Goal: Information Seeking & Learning: Learn about a topic

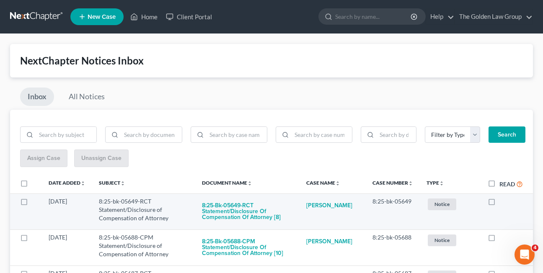
click at [500, 204] on label at bounding box center [500, 204] width 0 height 0
click at [503, 201] on input "checkbox" at bounding box center [505, 200] width 5 height 5
checkbox input "true"
click at [500, 204] on label at bounding box center [500, 204] width 0 height 0
click at [503, 201] on input "checkbox" at bounding box center [505, 200] width 5 height 5
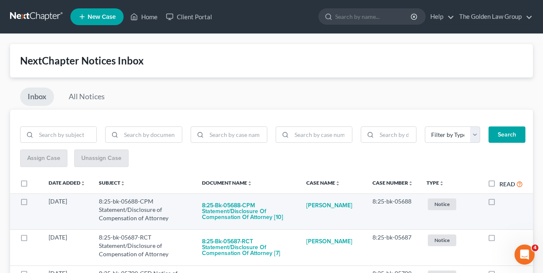
checkbox input "true"
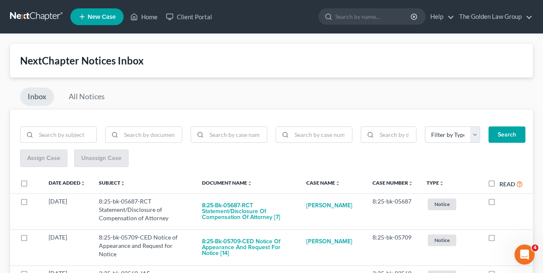
click at [500, 204] on label at bounding box center [500, 204] width 0 height 0
click at [503, 201] on input "checkbox" at bounding box center [505, 200] width 5 height 5
checkbox input "true"
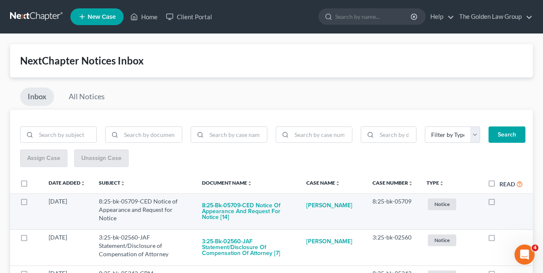
click at [500, 204] on label at bounding box center [500, 204] width 0 height 0
click at [503, 203] on input "checkbox" at bounding box center [505, 200] width 5 height 5
checkbox input "true"
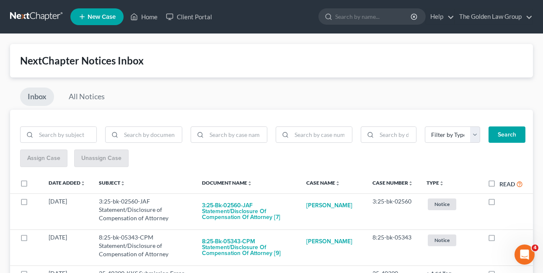
click at [500, 204] on label at bounding box center [500, 204] width 0 height 0
click at [503, 203] on input "checkbox" at bounding box center [505, 200] width 5 height 5
checkbox input "true"
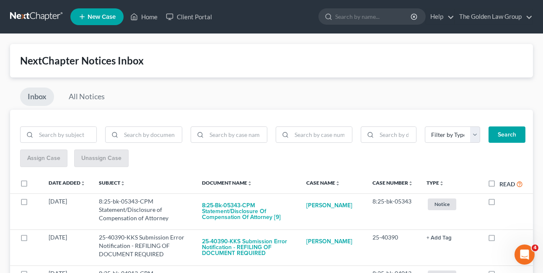
click at [500, 204] on label at bounding box center [500, 204] width 0 height 0
click at [503, 203] on input "checkbox" at bounding box center [505, 200] width 5 height 5
checkbox input "true"
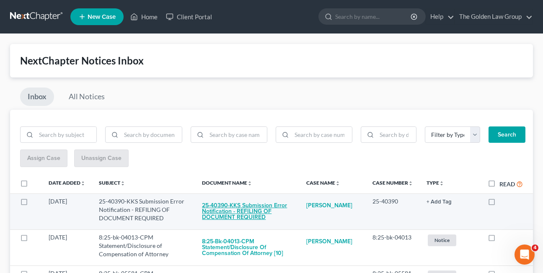
click at [249, 214] on button "25-40390-KKS Submission Error Notification - REFILING OF DOCUMENT REQUIRED" at bounding box center [247, 212] width 91 height 29
checkbox input "true"
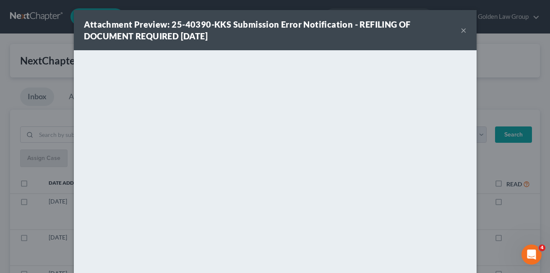
click at [267, 32] on div "Attachment Preview: 25-40390-KKS Submission Error Notification - REFILING OF DO…" at bounding box center [272, 29] width 377 height 23
click at [460, 31] on button "×" at bounding box center [463, 30] width 6 height 10
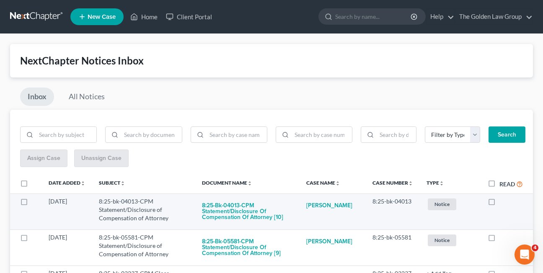
click at [500, 204] on label at bounding box center [500, 204] width 0 height 0
click at [503, 203] on input "checkbox" at bounding box center [505, 200] width 5 height 5
checkbox input "true"
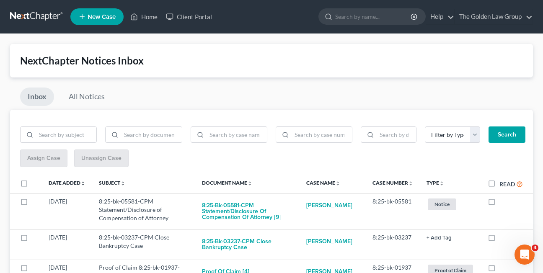
click at [500, 204] on label at bounding box center [500, 204] width 0 height 0
click at [503, 203] on input "checkbox" at bounding box center [505, 200] width 5 height 5
checkbox input "true"
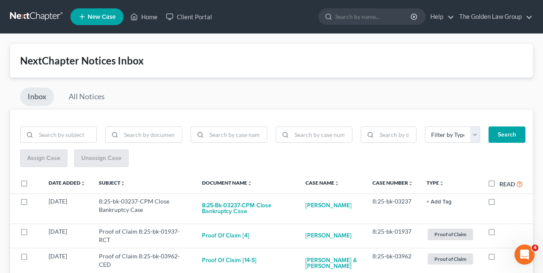
click at [500, 204] on label at bounding box center [500, 204] width 0 height 0
click at [503, 203] on input "checkbox" at bounding box center [505, 200] width 5 height 5
checkbox input "true"
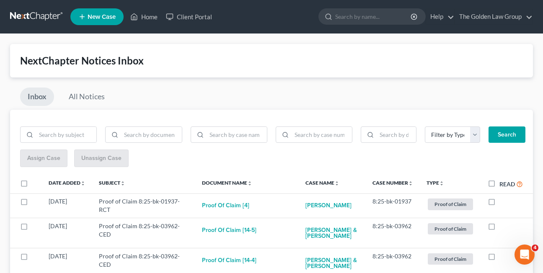
click at [500, 204] on label at bounding box center [500, 204] width 0 height 0
click at [503, 203] on input "checkbox" at bounding box center [505, 200] width 5 height 5
checkbox input "true"
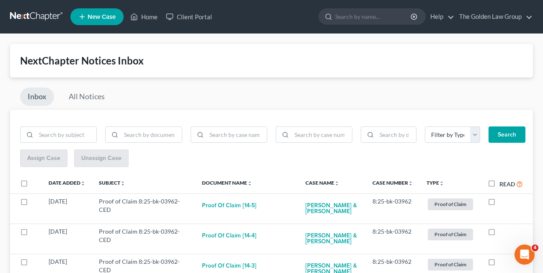
click at [500, 204] on label at bounding box center [500, 204] width 0 height 0
click at [503, 203] on input "checkbox" at bounding box center [505, 200] width 5 height 5
checkbox input "true"
click at [500, 204] on label at bounding box center [500, 204] width 0 height 0
click at [503, 203] on input "checkbox" at bounding box center [505, 200] width 5 height 5
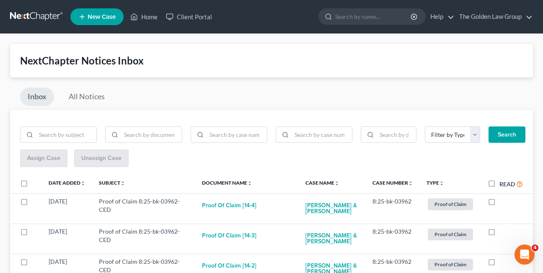
checkbox input "true"
click at [500, 204] on label at bounding box center [500, 204] width 0 height 0
click at [503, 203] on input "checkbox" at bounding box center [505, 200] width 5 height 5
checkbox input "true"
click at [500, 204] on label at bounding box center [500, 204] width 0 height 0
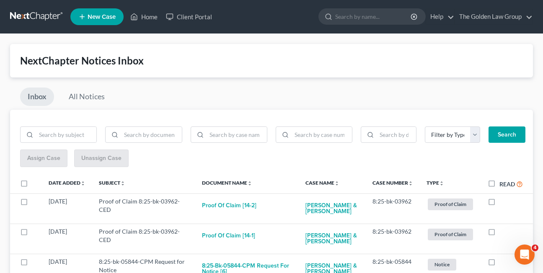
click at [503, 203] on input "checkbox" at bounding box center [505, 200] width 5 height 5
checkbox input "true"
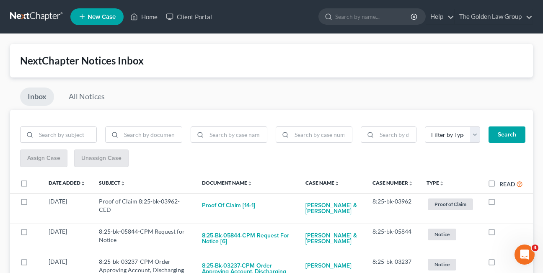
click at [500, 204] on label at bounding box center [500, 204] width 0 height 0
click at [503, 203] on input "checkbox" at bounding box center [505, 200] width 5 height 5
checkbox input "true"
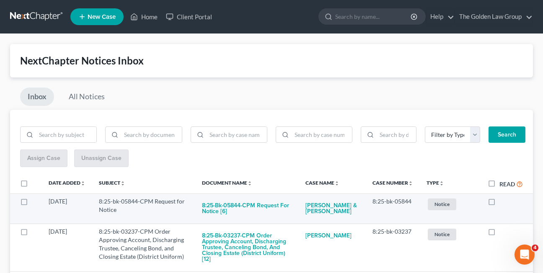
click at [500, 204] on label at bounding box center [500, 204] width 0 height 0
click at [503, 201] on input "checkbox" at bounding box center [505, 200] width 5 height 5
checkbox input "true"
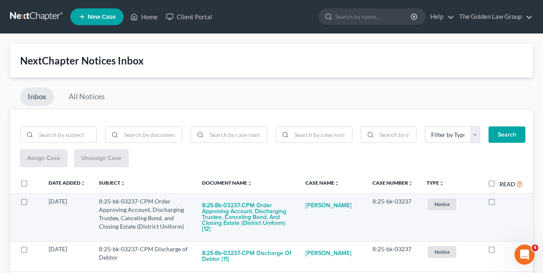
click at [500, 204] on label at bounding box center [500, 204] width 0 height 0
click at [503, 202] on input "checkbox" at bounding box center [505, 200] width 5 height 5
checkbox input "true"
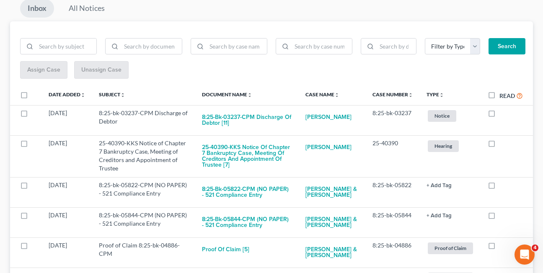
scroll to position [91, 0]
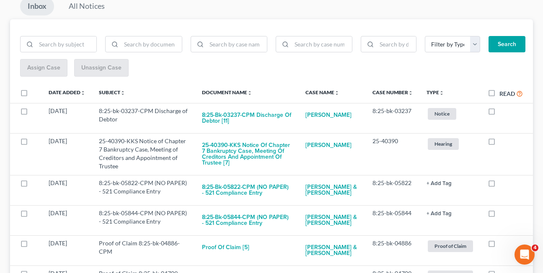
click at [396, 15] on div "Inbox All Notices" at bounding box center [271, 8] width 523 height 22
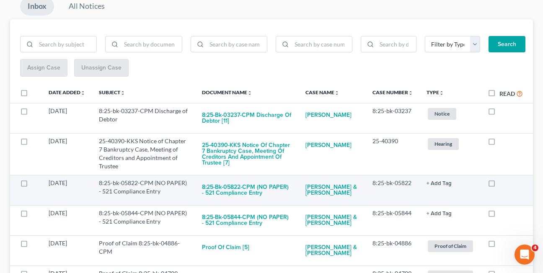
click at [500, 185] on label at bounding box center [500, 185] width 0 height 0
click at [503, 185] on input "checkbox" at bounding box center [505, 181] width 5 height 5
checkbox input "true"
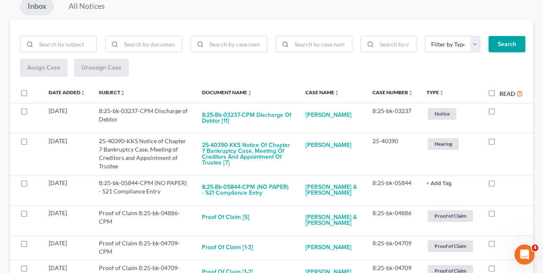
click at [500, 185] on label at bounding box center [500, 185] width 0 height 0
click at [503, 185] on input "checkbox" at bounding box center [505, 181] width 5 height 5
checkbox input "true"
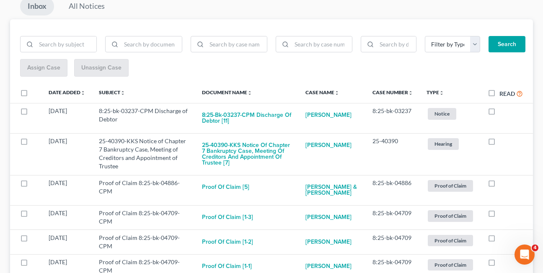
click at [500, 185] on label at bounding box center [500, 185] width 0 height 0
click at [503, 185] on input "checkbox" at bounding box center [505, 181] width 5 height 5
checkbox input "true"
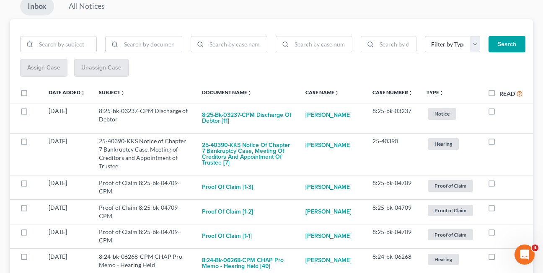
click at [500, 185] on label at bounding box center [500, 185] width 0 height 0
click at [503, 185] on input "checkbox" at bounding box center [505, 181] width 5 height 5
checkbox input "true"
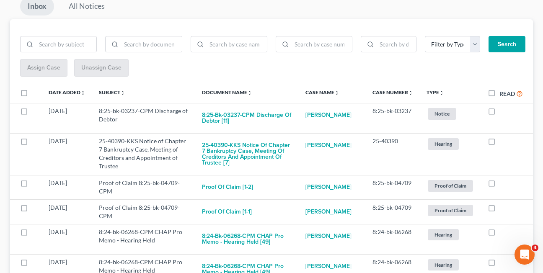
click at [500, 185] on label at bounding box center [500, 185] width 0 height 0
click at [503, 185] on input "checkbox" at bounding box center [505, 181] width 5 height 5
checkbox input "true"
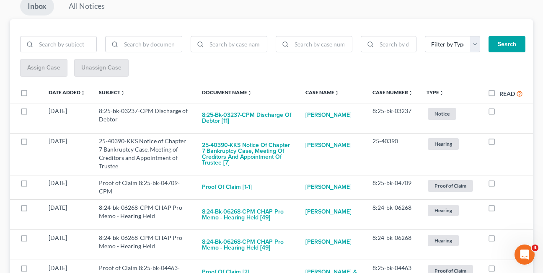
click at [500, 185] on label at bounding box center [500, 185] width 0 height 0
click at [503, 185] on input "checkbox" at bounding box center [505, 181] width 5 height 5
checkbox input "true"
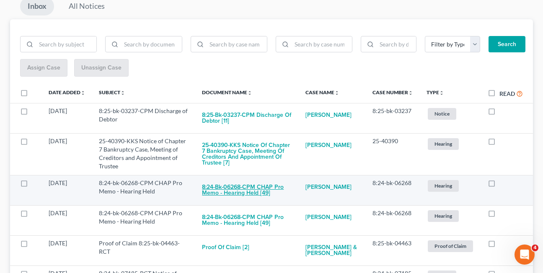
click at [220, 192] on button "8:24-bk-06268-CPM CHAP Pro Memo - Hearing Held [49]" at bounding box center [247, 190] width 90 height 23
checkbox input "true"
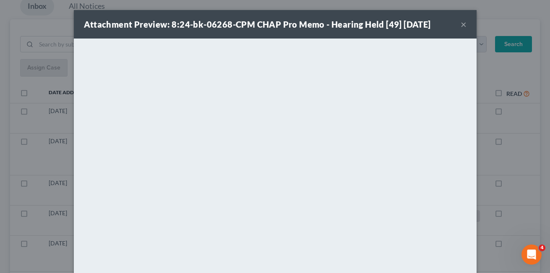
click at [460, 25] on button "×" at bounding box center [463, 24] width 6 height 10
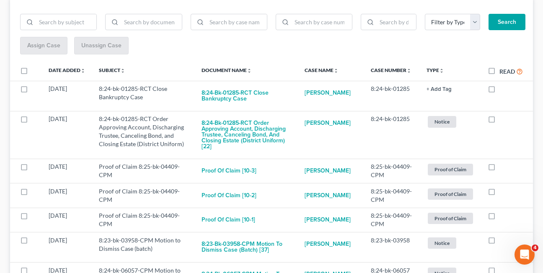
scroll to position [116, 0]
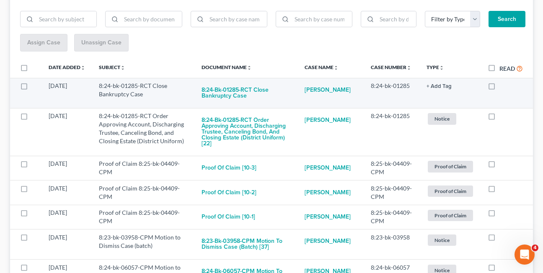
click at [500, 88] on label at bounding box center [500, 88] width 0 height 0
click at [503, 86] on input "checkbox" at bounding box center [505, 84] width 5 height 5
checkbox input "true"
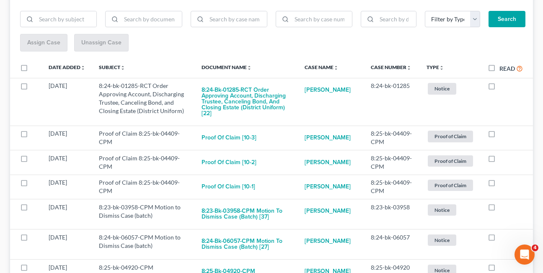
click at [500, 88] on label at bounding box center [500, 88] width 0 height 0
click at [503, 86] on input "checkbox" at bounding box center [505, 84] width 5 height 5
checkbox input "true"
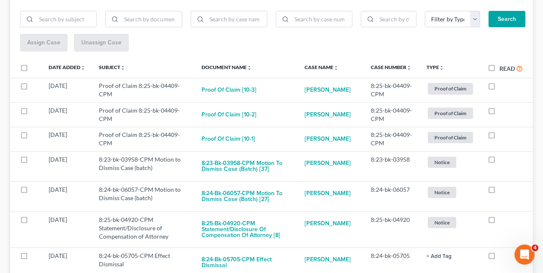
click at [500, 88] on label at bounding box center [500, 88] width 0 height 0
click at [503, 86] on input "checkbox" at bounding box center [505, 84] width 5 height 5
checkbox input "true"
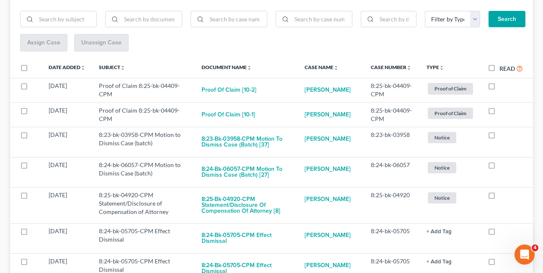
click at [500, 88] on label at bounding box center [500, 88] width 0 height 0
click at [503, 86] on input "checkbox" at bounding box center [505, 84] width 5 height 5
checkbox input "true"
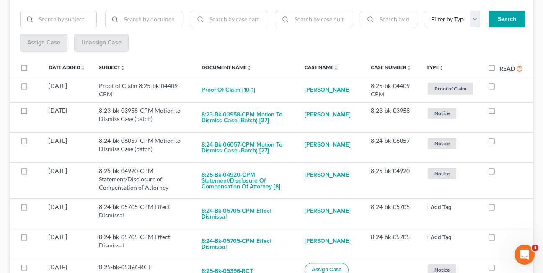
click at [500, 88] on label at bounding box center [500, 88] width 0 height 0
click at [503, 86] on input "checkbox" at bounding box center [505, 84] width 5 height 5
checkbox input "true"
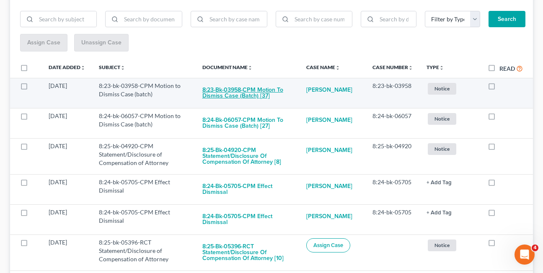
click at [227, 94] on button "8:23-bk-03958-CPM Motion to Dismiss Case (batch) [37]" at bounding box center [248, 93] width 91 height 23
checkbox input "true"
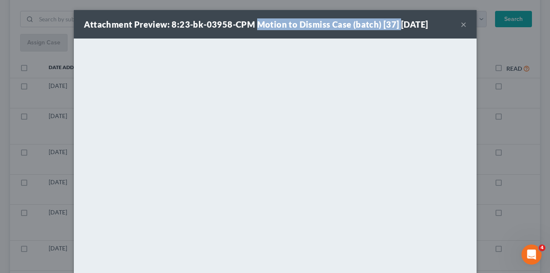
drag, startPoint x: 251, startPoint y: 26, endPoint x: 392, endPoint y: 26, distance: 141.3
click at [392, 26] on strong "Attachment Preview: 8:23-bk-03958-CPM Motion to Dismiss Case (batch) [37] [DATE]" at bounding box center [256, 24] width 344 height 10
copy strong "Motion to Dismiss Case (batch) [37]"
click at [460, 24] on button "×" at bounding box center [463, 24] width 6 height 10
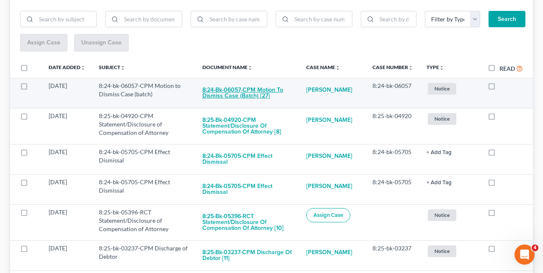
click at [233, 94] on button "8:24-bk-06057-CPM Motion to Dismiss Case (batch) [27]" at bounding box center [248, 93] width 91 height 23
checkbox input "true"
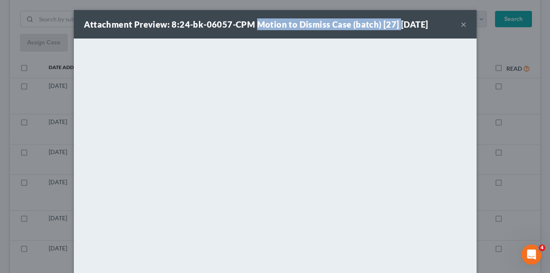
drag, startPoint x: 252, startPoint y: 23, endPoint x: 392, endPoint y: 25, distance: 139.7
click at [392, 25] on strong "Attachment Preview: 8:24-bk-06057-CPM Motion to Dismiss Case (batch) [27] [DATE]" at bounding box center [256, 24] width 344 height 10
copy strong "Motion to Dismiss Case (batch) [27]"
click at [460, 26] on button "×" at bounding box center [463, 24] width 6 height 10
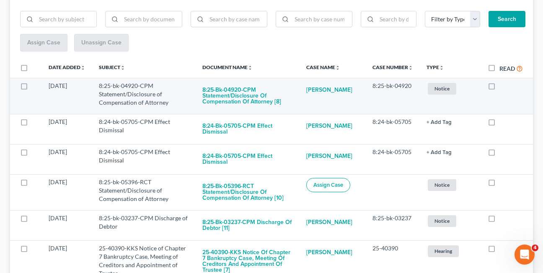
click at [500, 88] on label at bounding box center [500, 88] width 0 height 0
click at [503, 87] on input "checkbox" at bounding box center [505, 84] width 5 height 5
checkbox input "true"
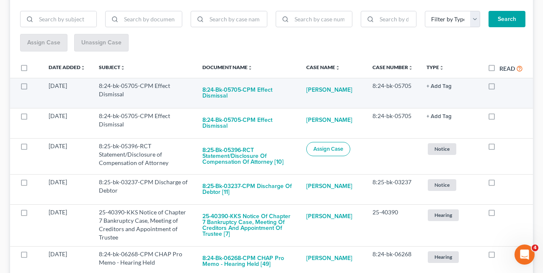
click at [500, 88] on label at bounding box center [500, 88] width 0 height 0
click at [503, 87] on input "checkbox" at bounding box center [505, 84] width 5 height 5
checkbox input "true"
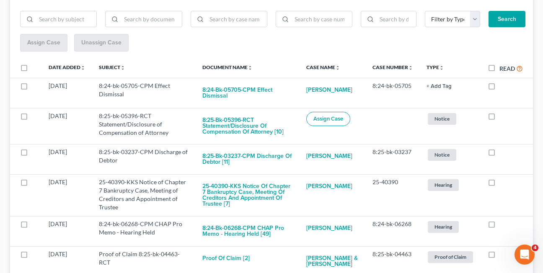
click at [500, 88] on label at bounding box center [500, 88] width 0 height 0
click at [503, 87] on input "checkbox" at bounding box center [505, 84] width 5 height 5
checkbox input "true"
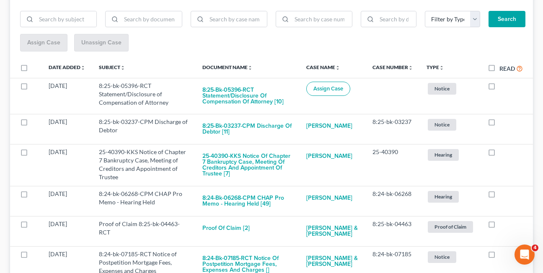
click at [500, 88] on label at bounding box center [500, 88] width 0 height 0
click at [503, 87] on input "checkbox" at bounding box center [505, 84] width 5 height 5
checkbox input "true"
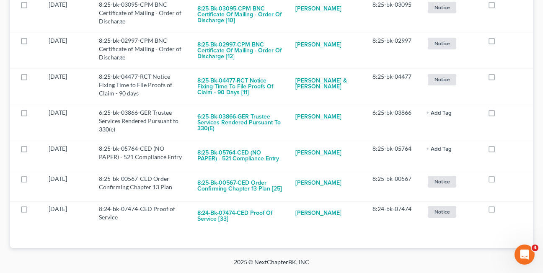
scroll to position [4278, 0]
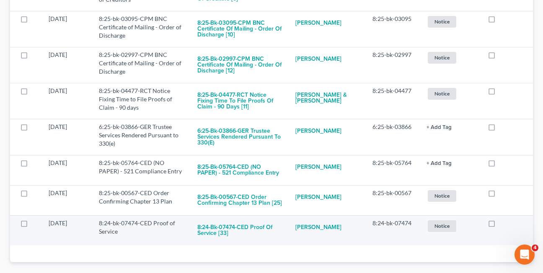
click at [500, 226] on label at bounding box center [500, 226] width 0 height 0
click at [503, 219] on input "checkbox" at bounding box center [505, 221] width 5 height 5
checkbox input "true"
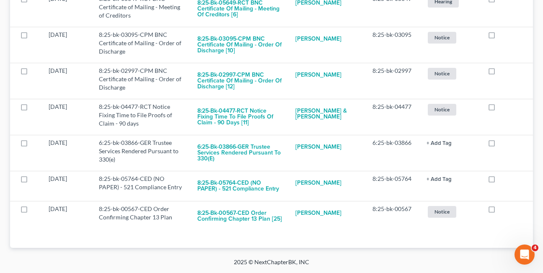
scroll to position [4247, 0]
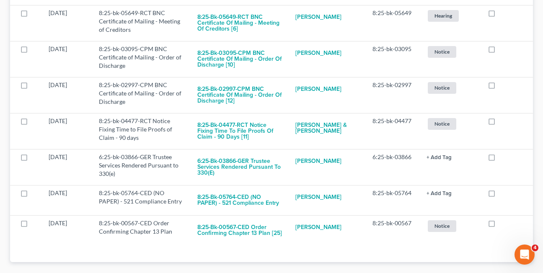
click at [500, 226] on label at bounding box center [500, 226] width 0 height 0
click at [503, 219] on input "checkbox" at bounding box center [505, 221] width 5 height 5
checkbox input "true"
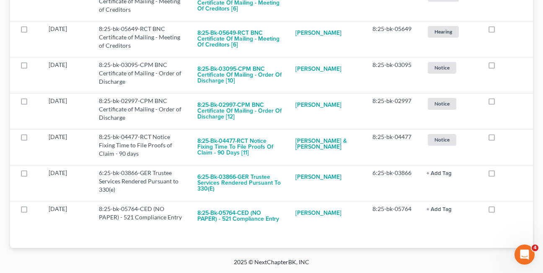
scroll to position [4217, 0]
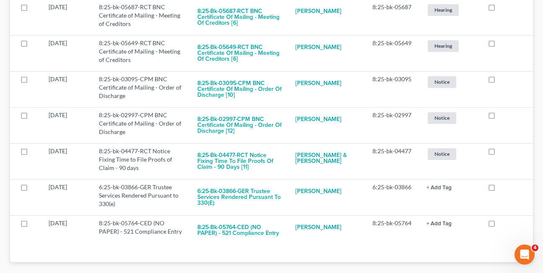
click at [500, 226] on label at bounding box center [500, 226] width 0 height 0
click at [503, 219] on input "checkbox" at bounding box center [505, 221] width 5 height 5
checkbox input "true"
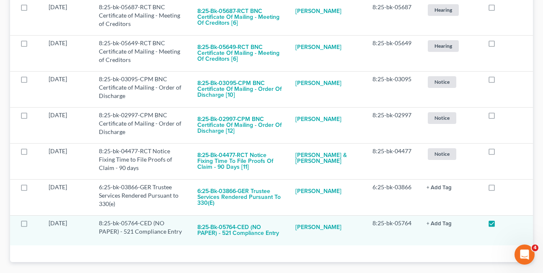
scroll to position [4187, 0]
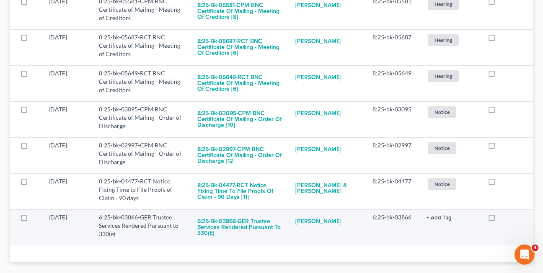
click at [500, 220] on label at bounding box center [500, 220] width 0 height 0
click at [503, 213] on input "checkbox" at bounding box center [505, 215] width 5 height 5
checkbox input "true"
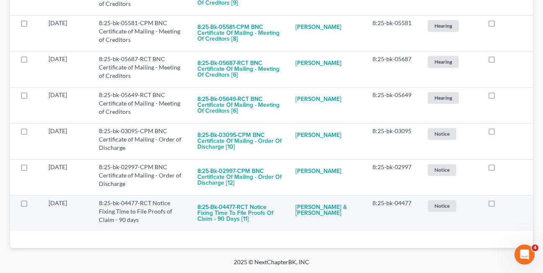
scroll to position [4151, 0]
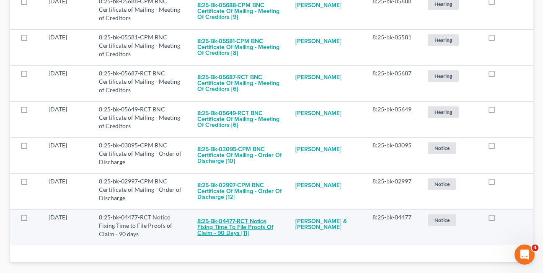
click at [239, 213] on button "8:25-bk-04477-RCT Notice Fixing Time to File Proofs of Claim - 90 days [11]" at bounding box center [240, 227] width 85 height 29
checkbox input "true"
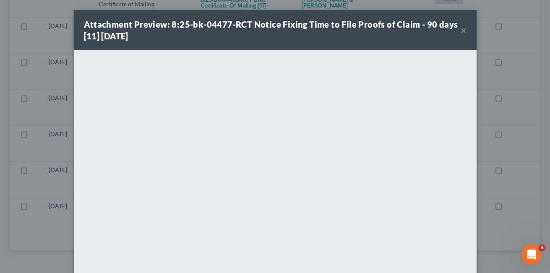
scroll to position [4090, 0]
click at [460, 31] on button "×" at bounding box center [463, 30] width 6 height 10
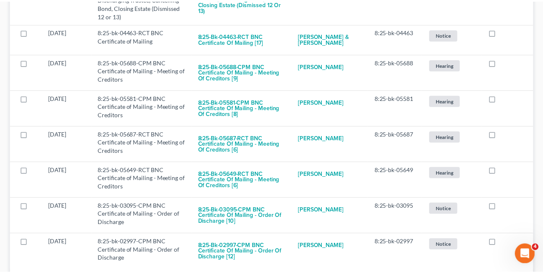
scroll to position [4115, 0]
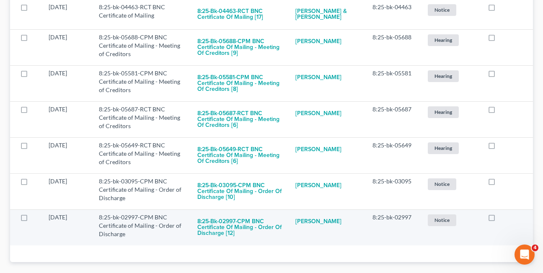
click at [500, 220] on label at bounding box center [500, 220] width 0 height 0
click at [503, 213] on input "checkbox" at bounding box center [505, 215] width 5 height 5
checkbox input "true"
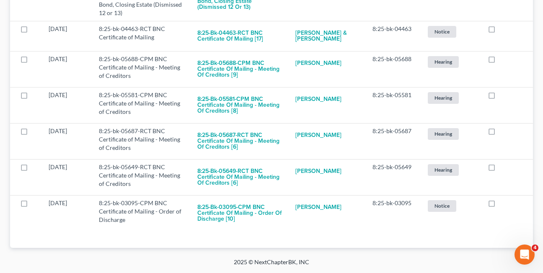
scroll to position [4079, 0]
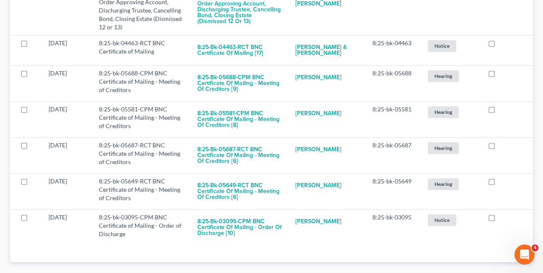
click at [500, 220] on label at bounding box center [500, 220] width 0 height 0
click at [503, 213] on input "checkbox" at bounding box center [505, 215] width 5 height 5
checkbox input "true"
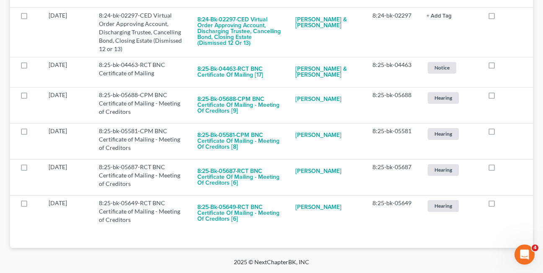
scroll to position [4043, 0]
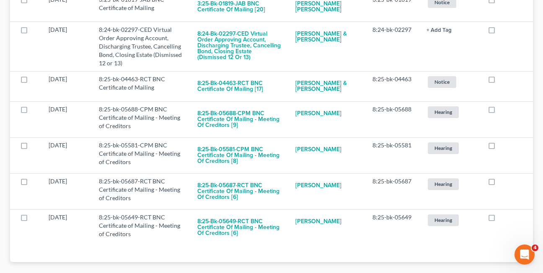
click at [500, 220] on label at bounding box center [500, 220] width 0 height 0
click at [503, 213] on input "checkbox" at bounding box center [505, 215] width 5 height 5
checkbox input "true"
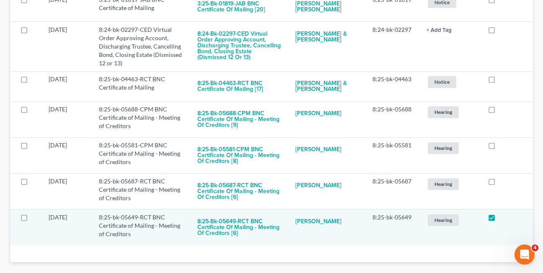
scroll to position [4007, 0]
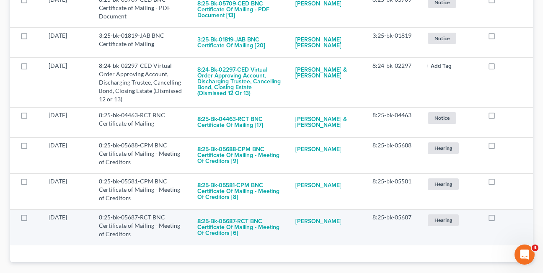
click at [500, 220] on label at bounding box center [500, 220] width 0 height 0
click at [503, 213] on input "checkbox" at bounding box center [505, 215] width 5 height 5
checkbox input "true"
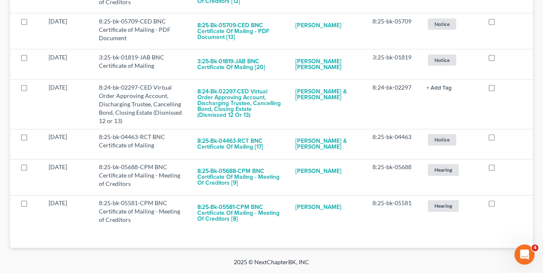
scroll to position [3971, 0]
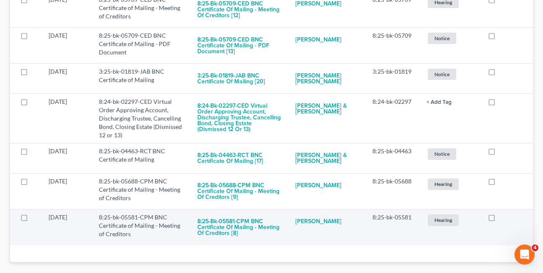
click at [500, 220] on label at bounding box center [500, 220] width 0 height 0
click at [503, 213] on input "checkbox" at bounding box center [505, 215] width 5 height 5
checkbox input "true"
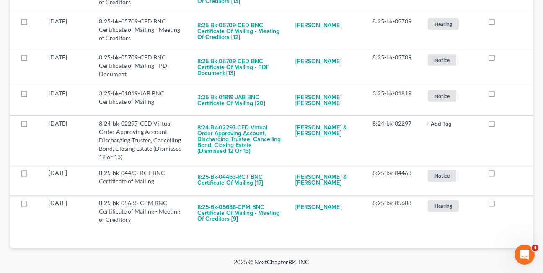
scroll to position [3935, 0]
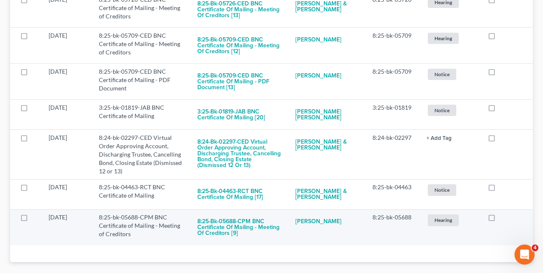
click at [500, 220] on label at bounding box center [500, 220] width 0 height 0
click at [503, 213] on input "checkbox" at bounding box center [505, 215] width 5 height 5
checkbox input "true"
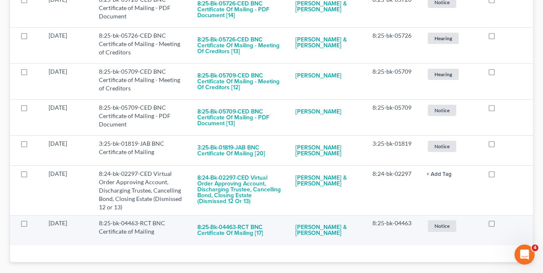
click at [500, 226] on label at bounding box center [500, 226] width 0 height 0
click at [503, 219] on input "checkbox" at bounding box center [505, 221] width 5 height 5
checkbox input "true"
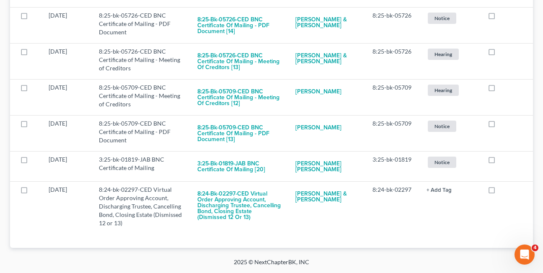
scroll to position [3868, 0]
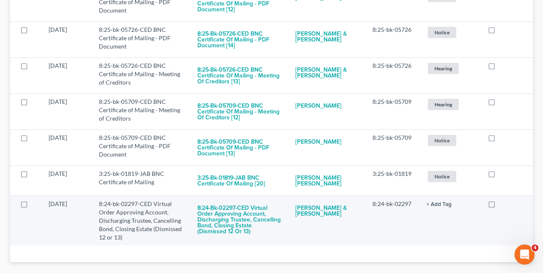
click at [500, 206] on label at bounding box center [500, 206] width 0 height 0
click at [503, 200] on input "checkbox" at bounding box center [505, 202] width 5 height 5
checkbox input "true"
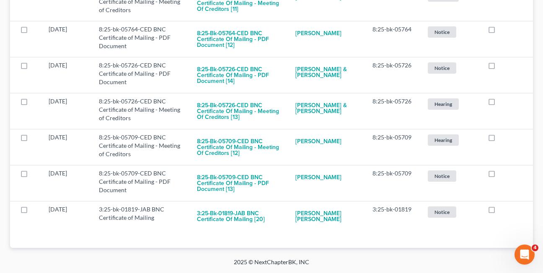
scroll to position [3835, 0]
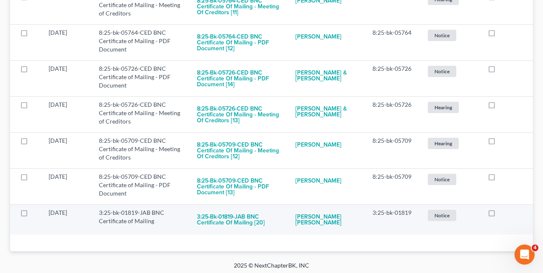
click at [500, 215] on label at bounding box center [500, 215] width 0 height 0
click at [503, 213] on input "checkbox" at bounding box center [505, 211] width 5 height 5
checkbox input "true"
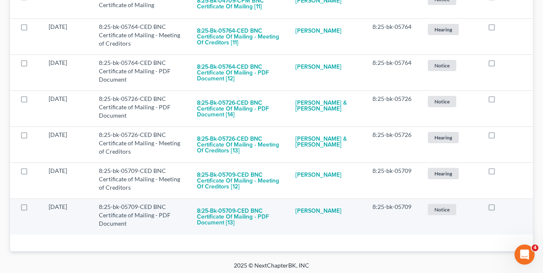
click at [500, 209] on label at bounding box center [500, 209] width 0 height 0
click at [503, 205] on input "checkbox" at bounding box center [505, 205] width 5 height 5
checkbox input "true"
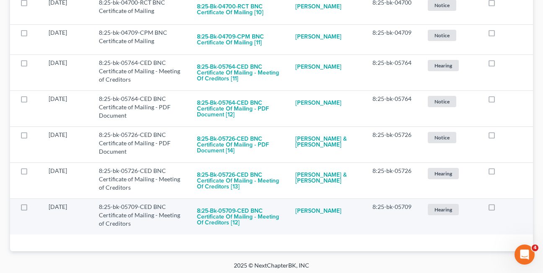
click at [500, 209] on label at bounding box center [500, 209] width 0 height 0
click at [503, 206] on input "checkbox" at bounding box center [505, 205] width 5 height 5
checkbox input "true"
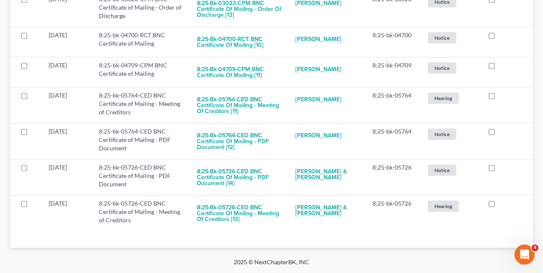
scroll to position [3732, 0]
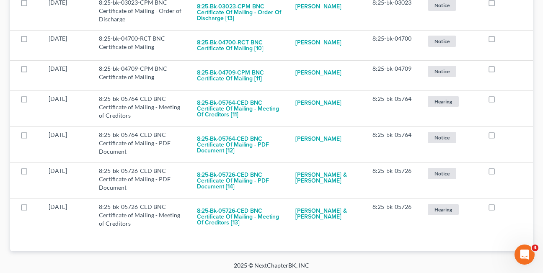
drag, startPoint x: 503, startPoint y: 247, endPoint x: 498, endPoint y: 246, distance: 4.7
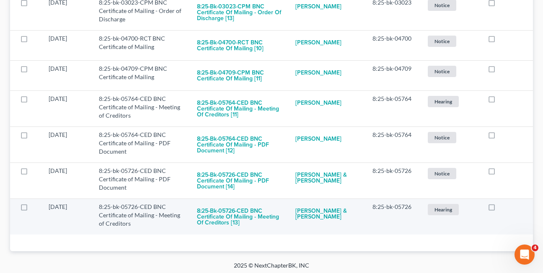
click at [500, 209] on label at bounding box center [500, 209] width 0 height 0
click at [503, 205] on input "checkbox" at bounding box center [505, 205] width 5 height 5
checkbox input "true"
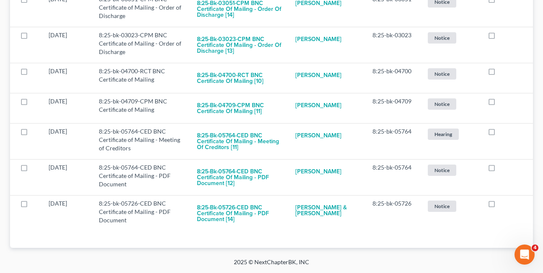
scroll to position [3696, 0]
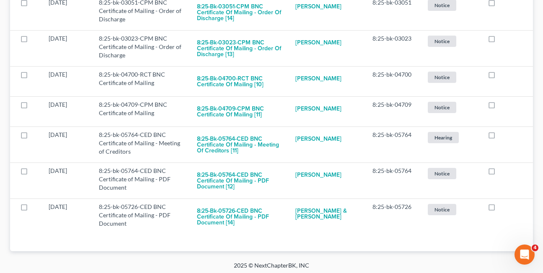
click at [500, 209] on label at bounding box center [500, 209] width 0 height 0
click at [503, 205] on input "checkbox" at bounding box center [505, 205] width 5 height 5
checkbox input "true"
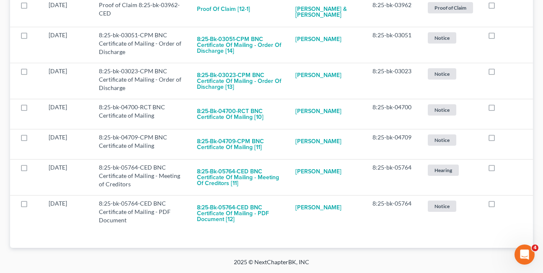
scroll to position [3660, 0]
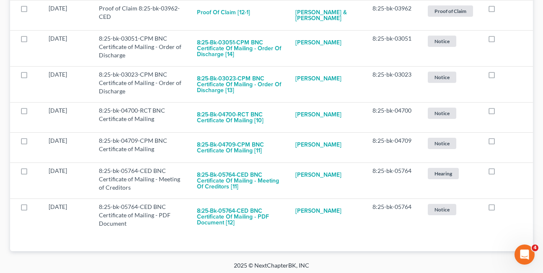
click at [500, 209] on label at bounding box center [500, 209] width 0 height 0
click at [503, 205] on input "checkbox" at bounding box center [505, 205] width 5 height 5
checkbox input "true"
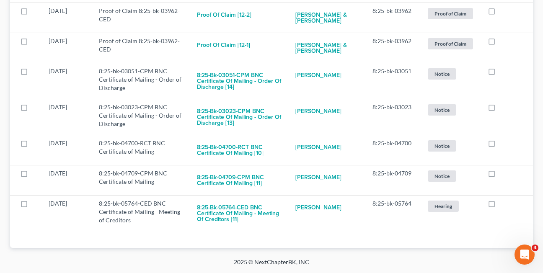
scroll to position [3624, 0]
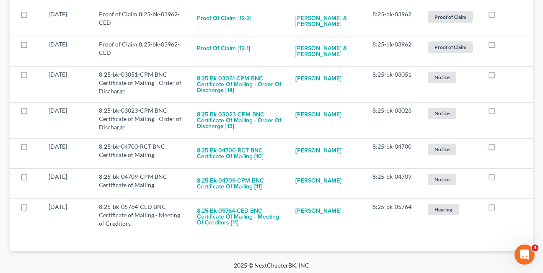
click at [500, 209] on label at bounding box center [500, 209] width 0 height 0
click at [503, 205] on input "checkbox" at bounding box center [505, 205] width 5 height 5
checkbox input "true"
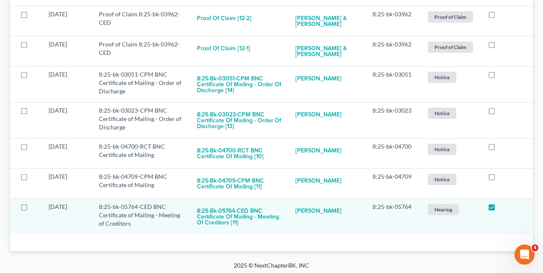
scroll to position [3588, 0]
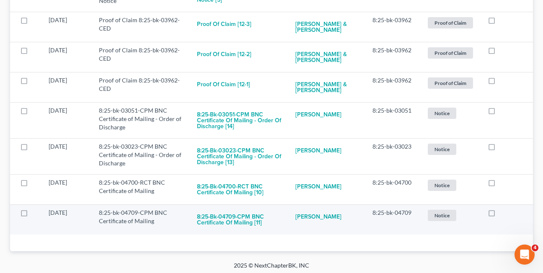
click at [500, 215] on label at bounding box center [500, 215] width 0 height 0
click at [503, 210] on input "checkbox" at bounding box center [505, 211] width 5 height 5
checkbox input "true"
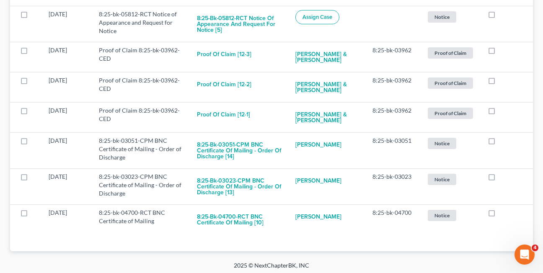
click at [500, 215] on label at bounding box center [500, 215] width 0 height 0
click at [503, 210] on input "checkbox" at bounding box center [505, 211] width 5 height 5
checkbox input "true"
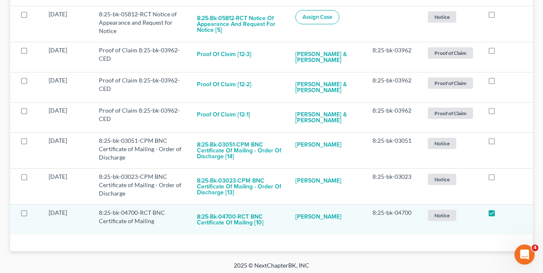
scroll to position [3528, 0]
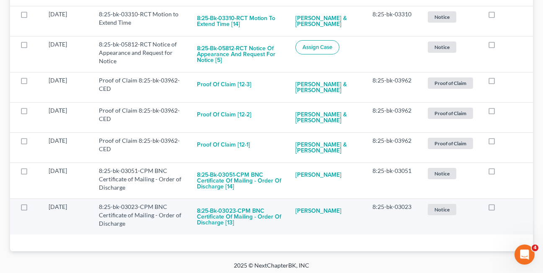
click at [500, 209] on label at bounding box center [500, 209] width 0 height 0
click at [503, 205] on input "checkbox" at bounding box center [505, 205] width 5 height 5
checkbox input "true"
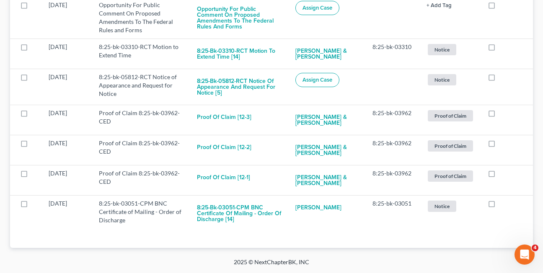
scroll to position [3492, 0]
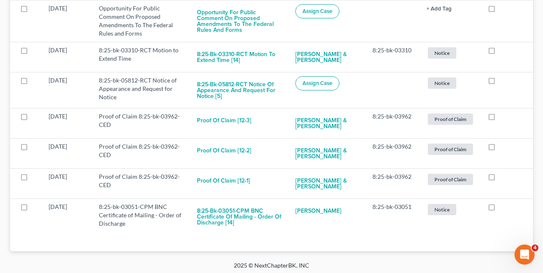
click at [500, 209] on label at bounding box center [500, 209] width 0 height 0
click at [503, 205] on input "checkbox" at bounding box center [505, 205] width 5 height 5
checkbox input "true"
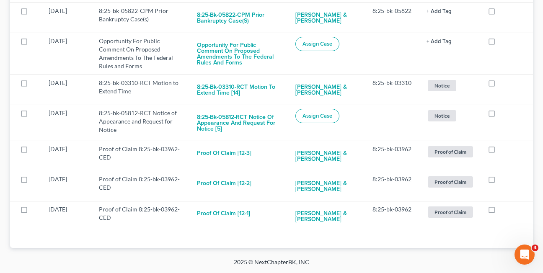
scroll to position [3456, 0]
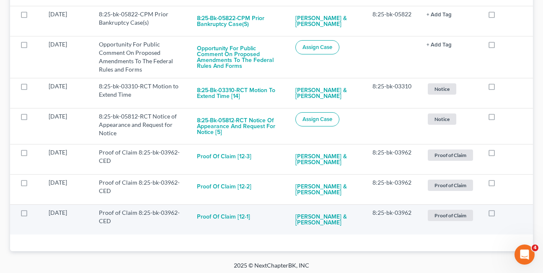
click at [500, 215] on label at bounding box center [500, 215] width 0 height 0
click at [503, 209] on input "checkbox" at bounding box center [505, 211] width 5 height 5
checkbox input "true"
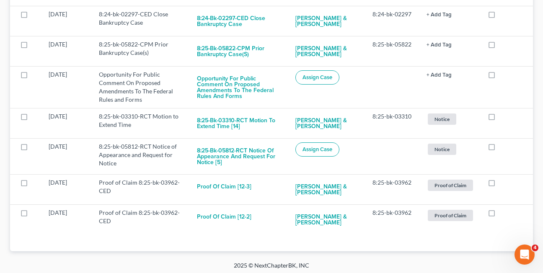
click at [500, 215] on label at bounding box center [500, 215] width 0 height 0
click at [503, 209] on input "checkbox" at bounding box center [505, 211] width 5 height 5
checkbox input "true"
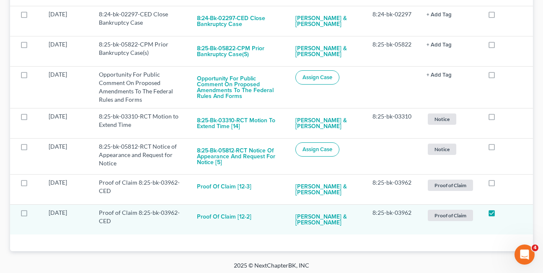
scroll to position [3395, 0]
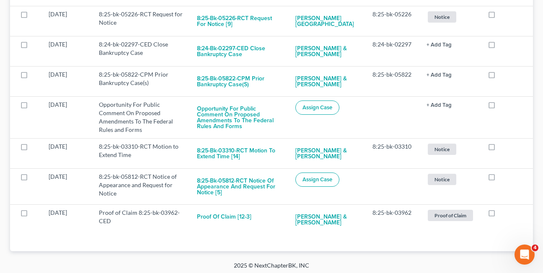
click at [500, 215] on label at bounding box center [500, 215] width 0 height 0
click at [503, 209] on input "checkbox" at bounding box center [505, 211] width 5 height 5
checkbox input "true"
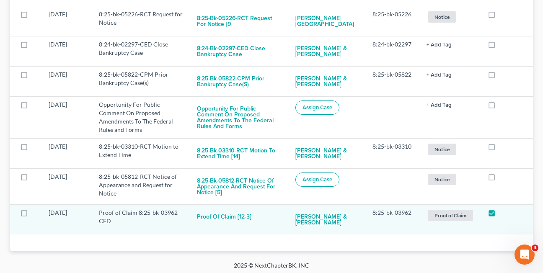
scroll to position [3365, 0]
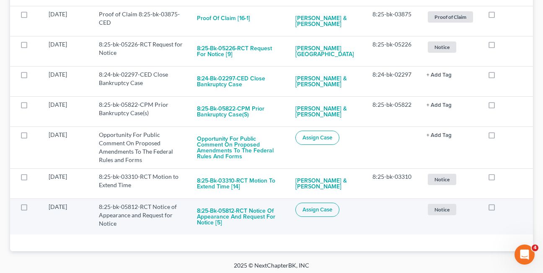
click at [500, 209] on label at bounding box center [500, 209] width 0 height 0
click at [503, 205] on input "checkbox" at bounding box center [505, 205] width 5 height 5
checkbox input "true"
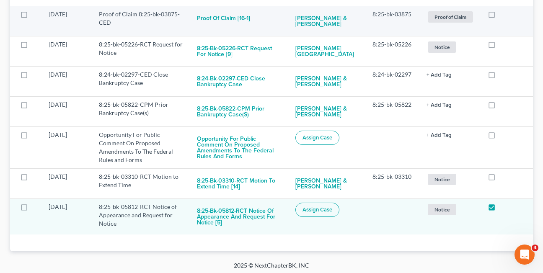
scroll to position [3329, 0]
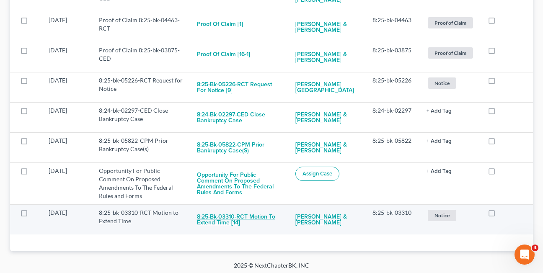
click at [220, 216] on button "8:25-bk-03310-RCT Motion to Extend Time [14]" at bounding box center [239, 220] width 85 height 23
checkbox input "true"
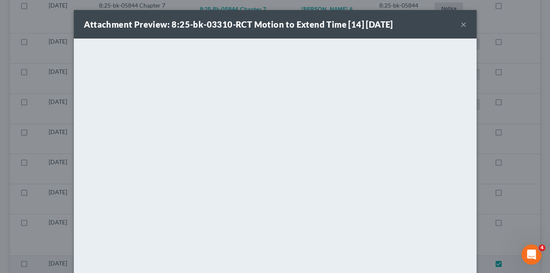
scroll to position [3242, 0]
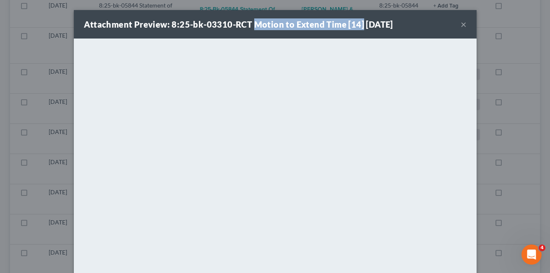
drag, startPoint x: 252, startPoint y: 25, endPoint x: 356, endPoint y: 26, distance: 104.8
click at [356, 26] on strong "Attachment Preview: 8:25-bk-03310-RCT Motion to Extend Time [14] [DATE]" at bounding box center [238, 24] width 309 height 10
copy strong "Motion to Extend Time [14]"
click at [460, 25] on button "×" at bounding box center [463, 24] width 6 height 10
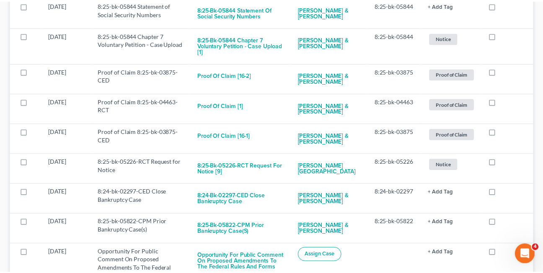
scroll to position [3293, 0]
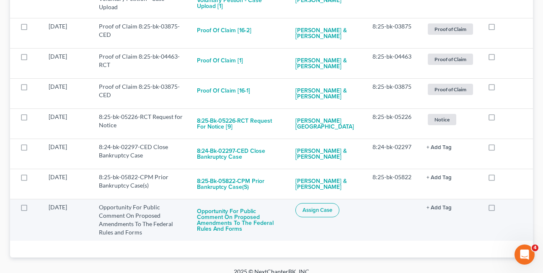
click at [500, 210] on label at bounding box center [500, 210] width 0 height 0
click at [503, 209] on input "checkbox" at bounding box center [505, 205] width 5 height 5
checkbox input "true"
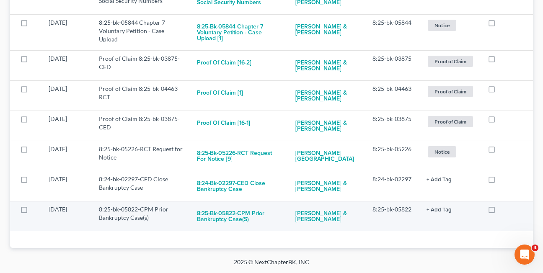
click at [500, 212] on label at bounding box center [500, 212] width 0 height 0
click at [503, 211] on input "checkbox" at bounding box center [505, 207] width 5 height 5
checkbox input "true"
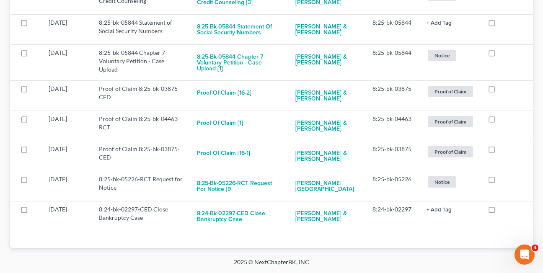
click at [500, 212] on label at bounding box center [500, 212] width 0 height 0
click at [503, 211] on input "checkbox" at bounding box center [505, 207] width 5 height 5
checkbox input "true"
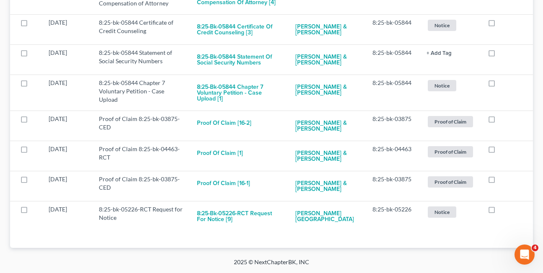
scroll to position [3202, 0]
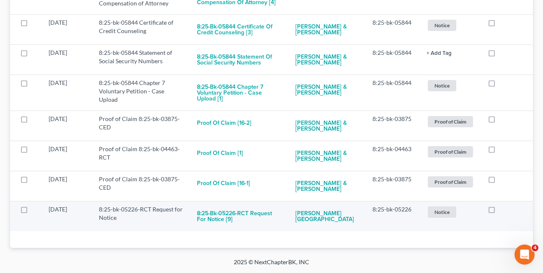
click at [500, 212] on label at bounding box center [500, 212] width 0 height 0
click at [503, 209] on input "checkbox" at bounding box center [505, 207] width 5 height 5
checkbox input "true"
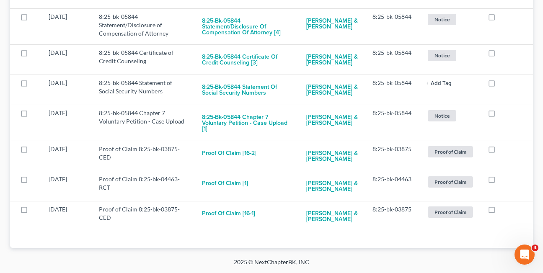
scroll to position [3172, 0]
click at [500, 212] on label at bounding box center [500, 212] width 0 height 0
click at [503, 209] on input "checkbox" at bounding box center [505, 207] width 5 height 5
checkbox input "true"
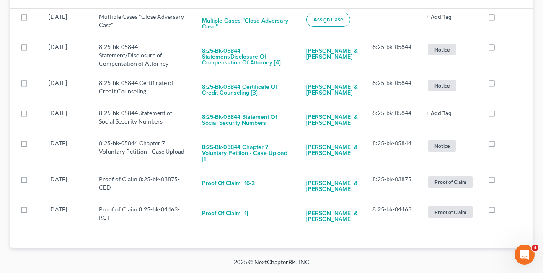
scroll to position [3142, 0]
click at [500, 212] on label at bounding box center [500, 212] width 0 height 0
click at [503, 209] on input "checkbox" at bounding box center [505, 207] width 5 height 5
checkbox input "true"
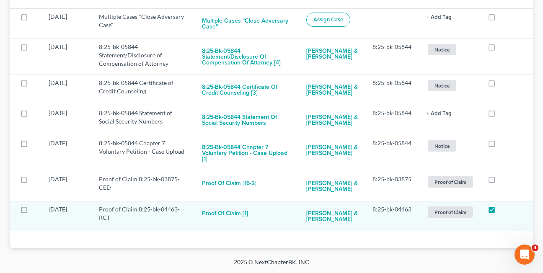
scroll to position [3112, 0]
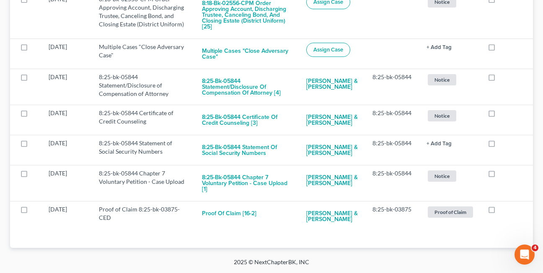
click at [500, 212] on label at bounding box center [500, 212] width 0 height 0
click at [503, 209] on input "checkbox" at bounding box center [505, 207] width 5 height 5
checkbox input "true"
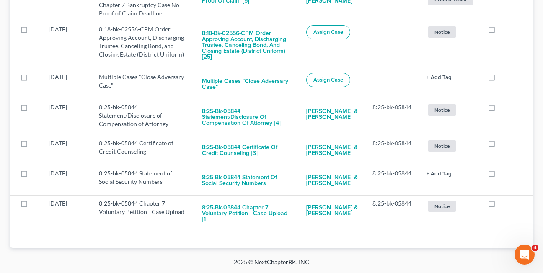
scroll to position [3082, 0]
click at [500, 206] on label at bounding box center [500, 206] width 0 height 0
click at [503, 205] on input "checkbox" at bounding box center [505, 202] width 5 height 5
checkbox input "true"
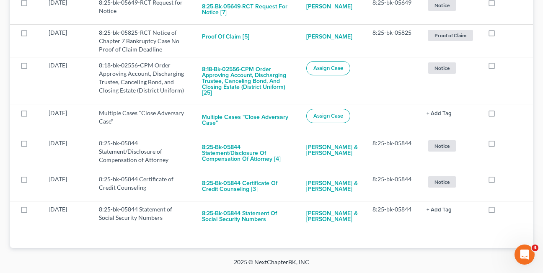
scroll to position [3046, 0]
click at [500, 212] on label at bounding box center [500, 212] width 0 height 0
click at [503, 209] on input "checkbox" at bounding box center [505, 207] width 5 height 5
checkbox input "true"
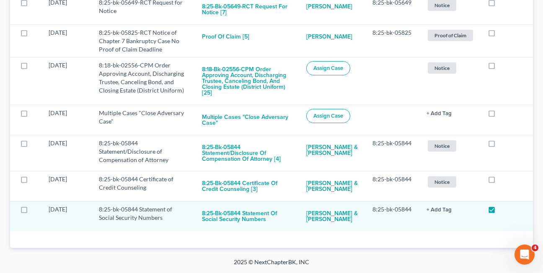
scroll to position [3015, 0]
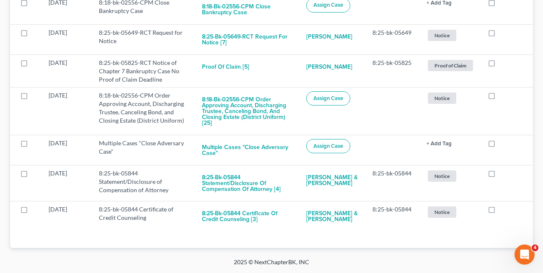
click at [500, 212] on label at bounding box center [500, 212] width 0 height 0
click at [503, 209] on input "checkbox" at bounding box center [505, 207] width 5 height 5
checkbox input "true"
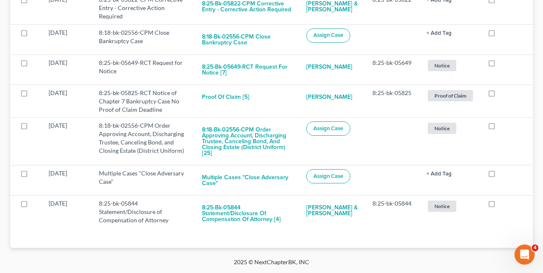
scroll to position [2985, 0]
click at [500, 206] on label at bounding box center [500, 206] width 0 height 0
click at [503, 205] on input "checkbox" at bounding box center [505, 202] width 5 height 5
checkbox input "true"
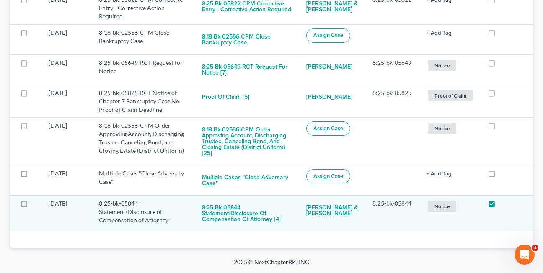
scroll to position [2949, 0]
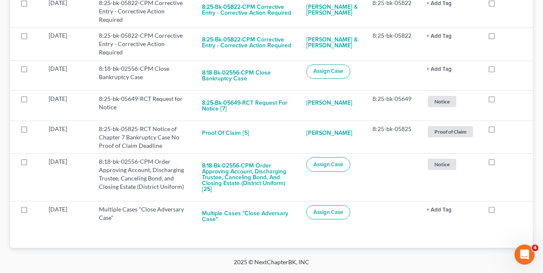
click at [500, 212] on label at bounding box center [500, 212] width 0 height 0
click at [503, 209] on input "checkbox" at bounding box center [505, 207] width 5 height 5
checkbox input "true"
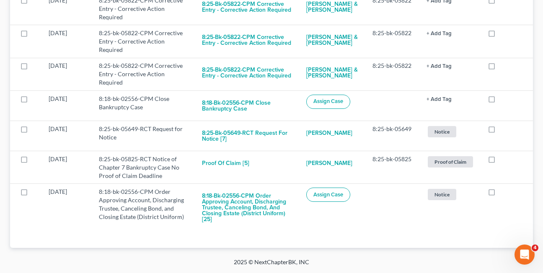
scroll to position [2919, 0]
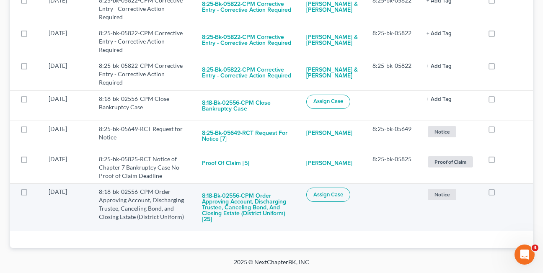
click at [500, 194] on label at bounding box center [500, 194] width 0 height 0
click at [503, 192] on input "checkbox" at bounding box center [505, 190] width 5 height 5
checkbox input "true"
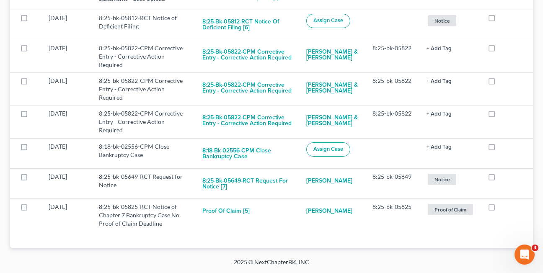
scroll to position [2863, 0]
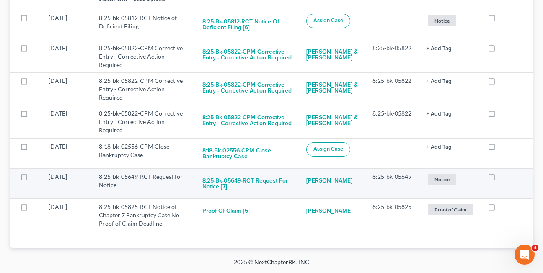
click at [500, 179] on label at bounding box center [500, 179] width 0 height 0
click at [503, 178] on input "checkbox" at bounding box center [505, 175] width 5 height 5
checkbox input "true"
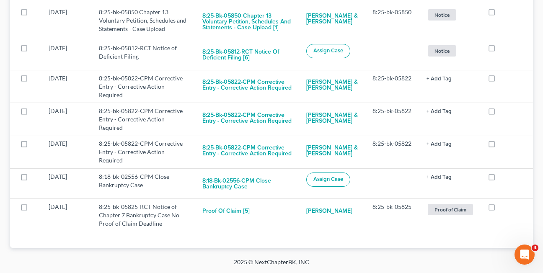
scroll to position [2833, 0]
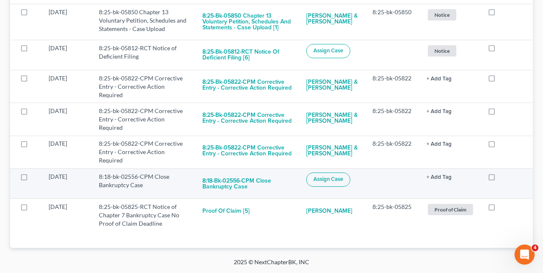
click at [500, 179] on label at bounding box center [500, 179] width 0 height 0
click at [503, 178] on input "checkbox" at bounding box center [505, 175] width 5 height 5
checkbox input "true"
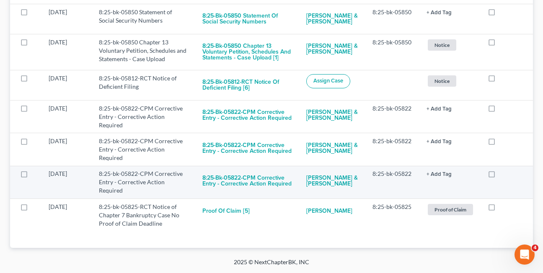
scroll to position [2802, 0]
click at [233, 183] on button "8:25-bk-05822-CPM Corrective Entry - Corrective Action Required" at bounding box center [248, 181] width 91 height 23
checkbox input "true"
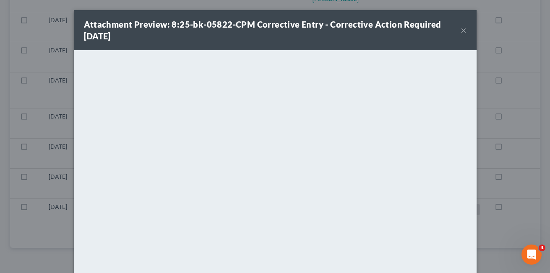
scroll to position [2741, 0]
click at [461, 31] on button "×" at bounding box center [463, 30] width 6 height 10
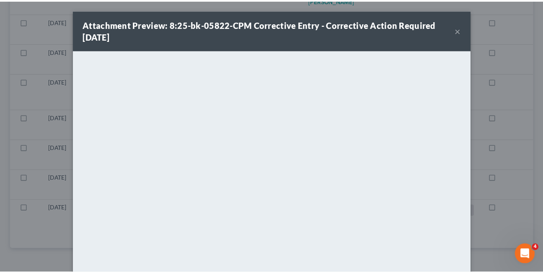
scroll to position [2772, 0]
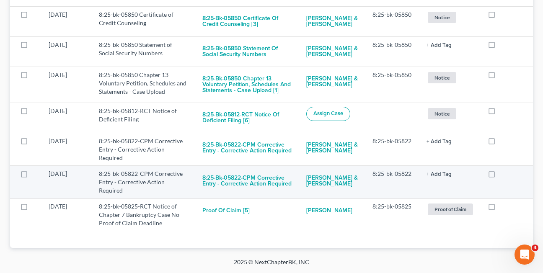
click at [500, 176] on label at bounding box center [500, 176] width 0 height 0
click at [503, 175] on input "checkbox" at bounding box center [505, 172] width 5 height 5
checkbox input "true"
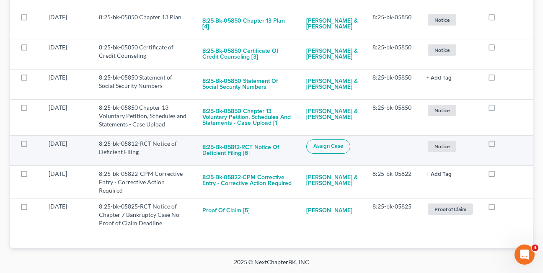
scroll to position [2742, 0]
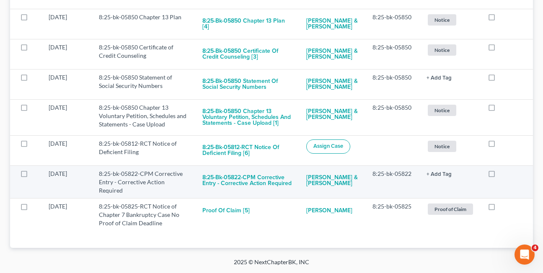
click at [500, 176] on label at bounding box center [500, 176] width 0 height 0
click at [503, 175] on input "checkbox" at bounding box center [505, 172] width 5 height 5
checkbox input "true"
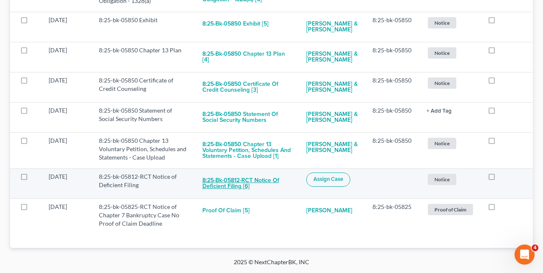
click at [221, 182] on button "8:25-bk-05812-RCT Notice of Deficient Filing [6]" at bounding box center [248, 184] width 91 height 23
checkbox input "true"
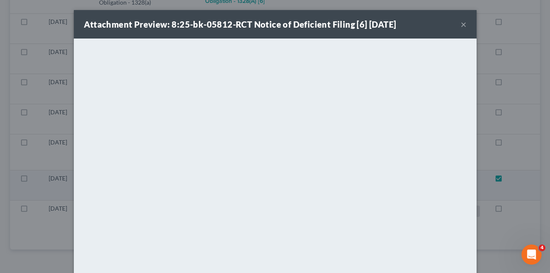
scroll to position [2651, 0]
click at [460, 24] on button "×" at bounding box center [463, 24] width 6 height 10
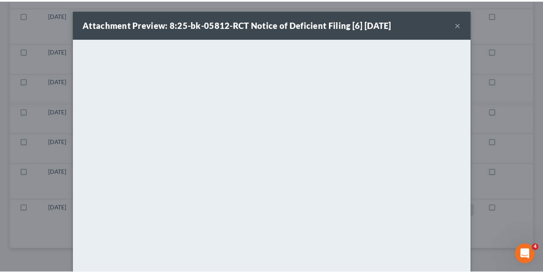
scroll to position [2682, 0]
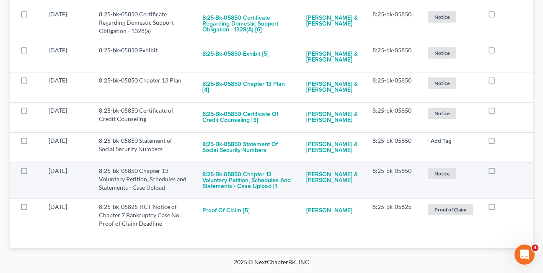
click at [500, 173] on label at bounding box center [500, 173] width 0 height 0
click at [503, 171] on input "checkbox" at bounding box center [505, 169] width 5 height 5
checkbox input "true"
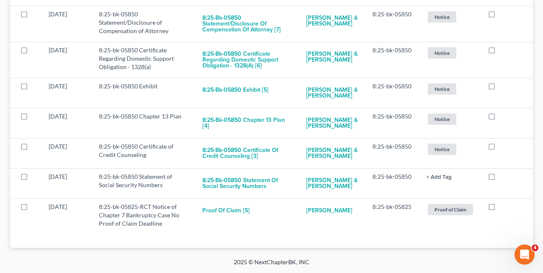
scroll to position [2646, 0]
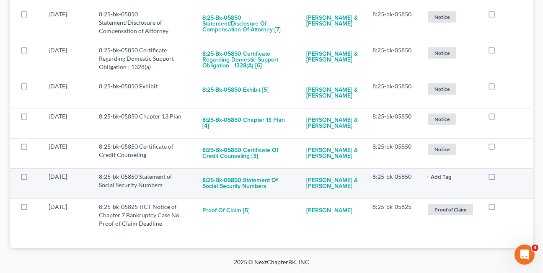
click at [500, 179] on label at bounding box center [500, 179] width 0 height 0
click at [503, 178] on input "checkbox" at bounding box center [505, 175] width 5 height 5
checkbox input "true"
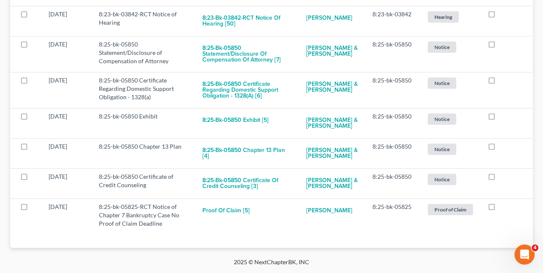
scroll to position [2615, 0]
click at [500, 179] on label at bounding box center [500, 179] width 0 height 0
click at [503, 178] on input "checkbox" at bounding box center [505, 175] width 5 height 5
checkbox input "true"
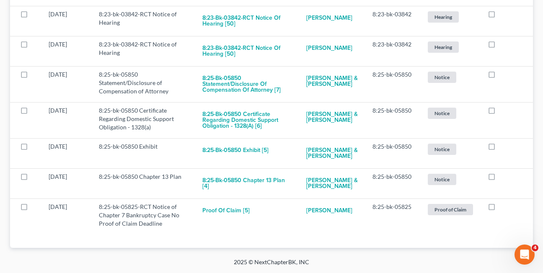
scroll to position [2585, 0]
click at [500, 179] on label at bounding box center [500, 179] width 0 height 0
click at [503, 178] on input "checkbox" at bounding box center [505, 175] width 5 height 5
checkbox input "true"
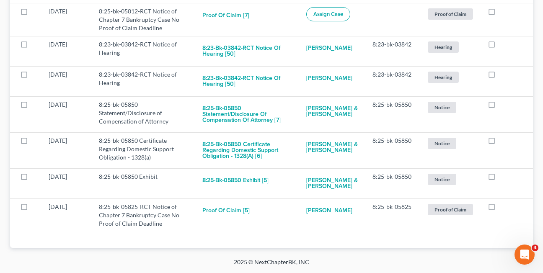
scroll to position [2555, 0]
click at [500, 179] on label at bounding box center [500, 179] width 0 height 0
click at [503, 178] on input "checkbox" at bounding box center [505, 175] width 5 height 5
checkbox input "true"
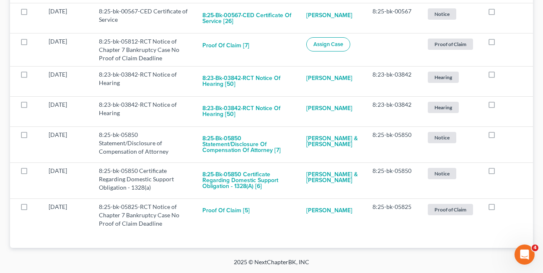
scroll to position [2525, 0]
click at [491, 178] on td at bounding box center [507, 181] width 52 height 36
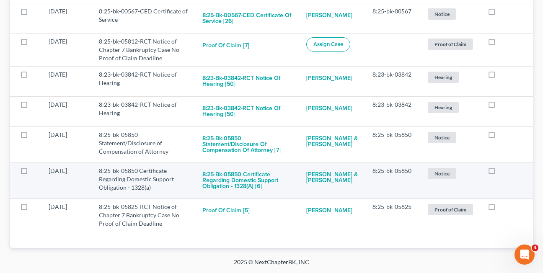
click at [500, 173] on label at bounding box center [500, 173] width 0 height 0
click at [503, 172] on input "checkbox" at bounding box center [505, 169] width 5 height 5
checkbox input "true"
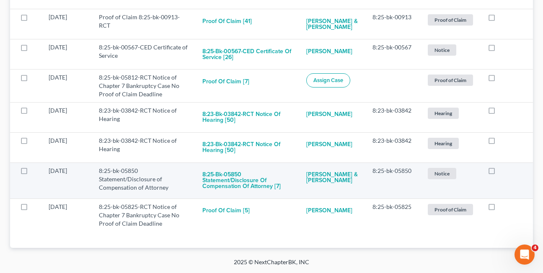
click at [500, 173] on label at bounding box center [500, 173] width 0 height 0
click at [503, 172] on input "checkbox" at bounding box center [505, 169] width 5 height 5
checkbox input "true"
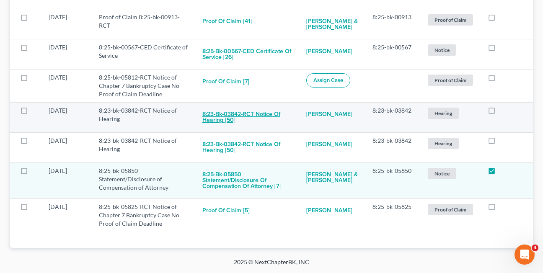
scroll to position [2453, 0]
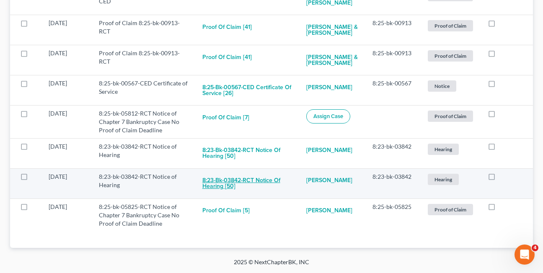
click at [216, 181] on button "8:23-bk-03842-RCT Notice of Hearing [50]" at bounding box center [248, 184] width 91 height 23
checkbox input "true"
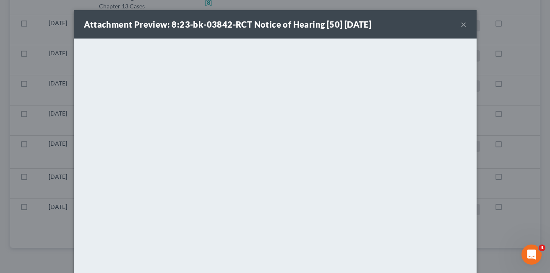
scroll to position [2391, 0]
click at [460, 26] on button "×" at bounding box center [463, 24] width 6 height 10
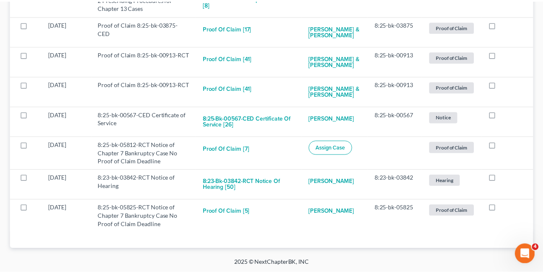
scroll to position [2422, 0]
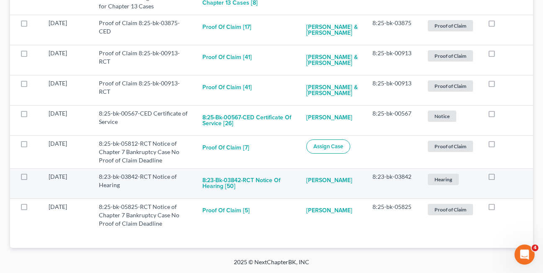
click at [500, 179] on label at bounding box center [500, 179] width 0 height 0
click at [503, 176] on input "checkbox" at bounding box center [505, 175] width 5 height 5
checkbox input "true"
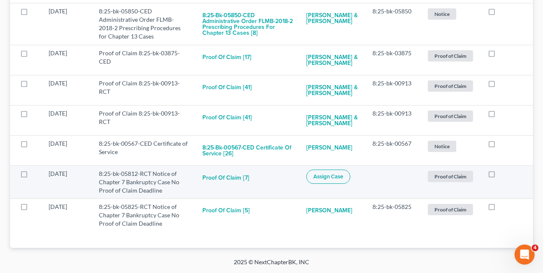
scroll to position [2392, 0]
drag, startPoint x: 100, startPoint y: 174, endPoint x: 151, endPoint y: 173, distance: 51.6
click at [151, 173] on td "8:25-bk-05812-RCT Notice of Chapter 7 Bankruptcy Case No Proof of Claim Deadline" at bounding box center [144, 182] width 104 height 33
copy td "8:25-bk-05812-RCT"
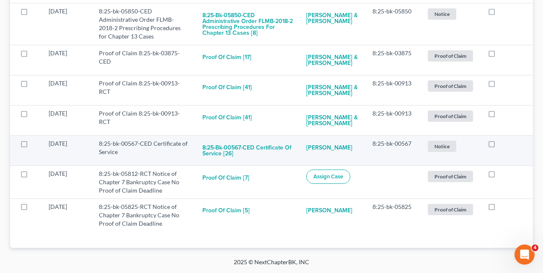
click at [500, 146] on label at bounding box center [500, 146] width 0 height 0
click at [503, 145] on input "checkbox" at bounding box center [505, 142] width 5 height 5
checkbox input "true"
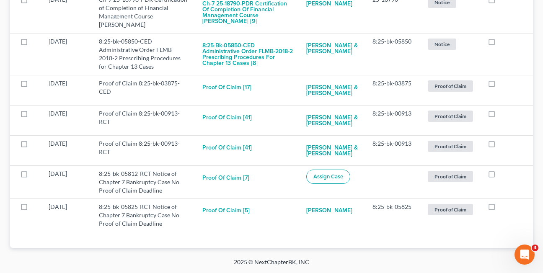
click at [500, 146] on label at bounding box center [500, 146] width 0 height 0
click at [503, 145] on input "checkbox" at bounding box center [505, 142] width 5 height 5
checkbox input "true"
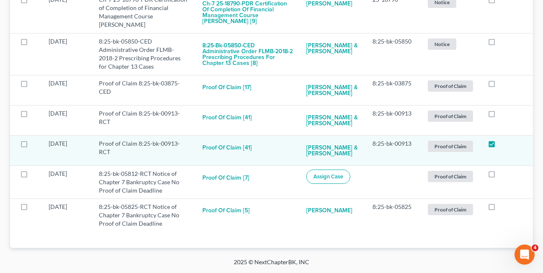
scroll to position [2332, 0]
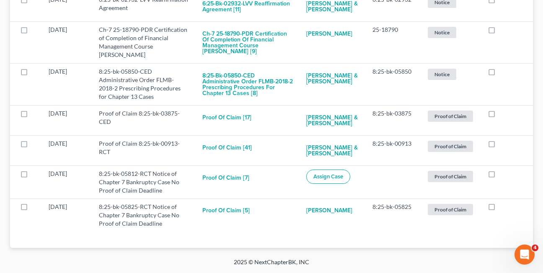
click at [500, 146] on label at bounding box center [500, 146] width 0 height 0
click at [503, 145] on input "checkbox" at bounding box center [505, 142] width 5 height 5
checkbox input "true"
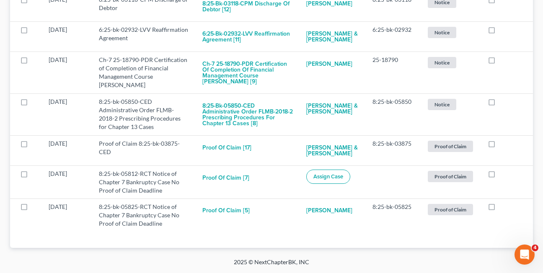
scroll to position [2302, 0]
click at [500, 146] on label at bounding box center [500, 146] width 0 height 0
click at [503, 145] on input "checkbox" at bounding box center [505, 142] width 5 height 5
checkbox input "true"
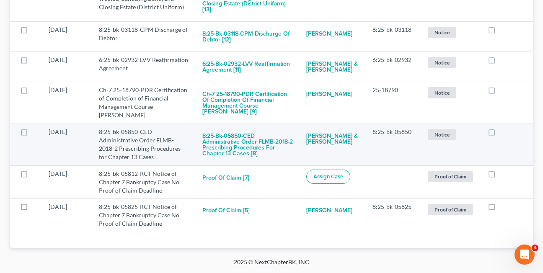
scroll to position [2272, 0]
click at [234, 147] on button "8:25-bk-05850-CED Administrative Order FLMB-2018-2 Prescribing Procedures for C…" at bounding box center [248, 145] width 91 height 34
checkbox input "true"
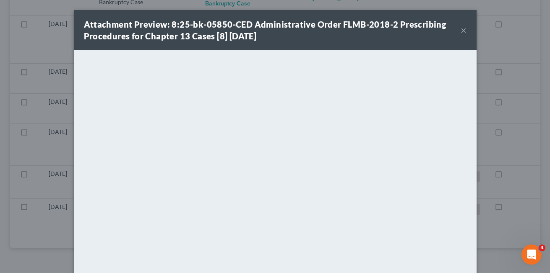
scroll to position [2199, 0]
drag, startPoint x: 251, startPoint y: 22, endPoint x: 335, endPoint y: 28, distance: 84.5
click at [335, 28] on strong "Attachment Preview: 8:25-bk-05850-CED Administrative Order FLMB-2018-2 Prescrib…" at bounding box center [265, 30] width 362 height 22
copy strong "Administrative Order"
drag, startPoint x: 288, startPoint y: 41, endPoint x: 377, endPoint y: 42, distance: 89.3
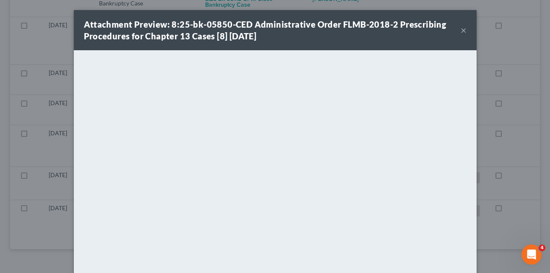
click at [288, 41] on div "Attachment Preview: 8:25-bk-05850-CED Administrative Order FLMB-2018-2 Prescrib…" at bounding box center [272, 29] width 377 height 23
click at [460, 31] on button "×" at bounding box center [463, 30] width 6 height 10
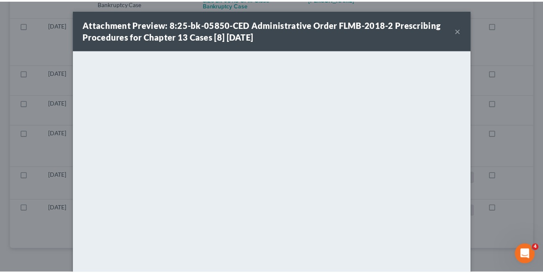
scroll to position [2224, 0]
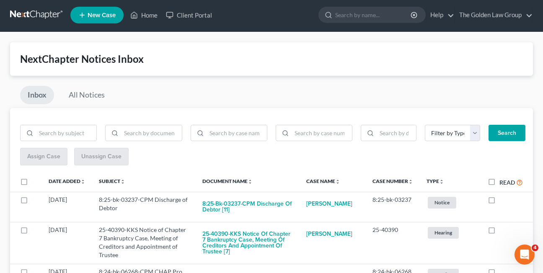
click at [355, 86] on div "Inbox All Notices" at bounding box center [271, 97] width 523 height 22
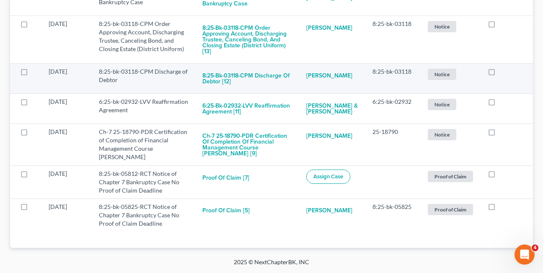
scroll to position [2230, 0]
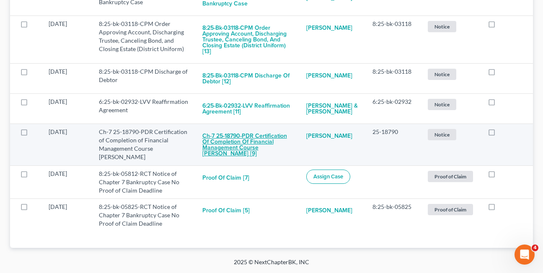
click at [237, 144] on button "Ch-7 25-18790-PDR Certification of Completion of Financial Management Course [P…" at bounding box center [248, 145] width 91 height 34
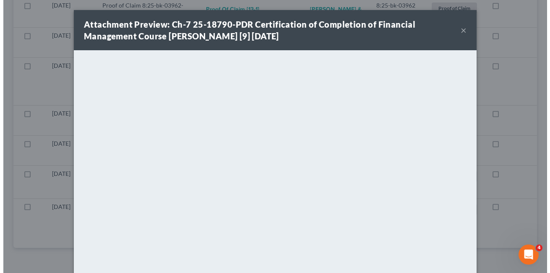
scroll to position [2157, 0]
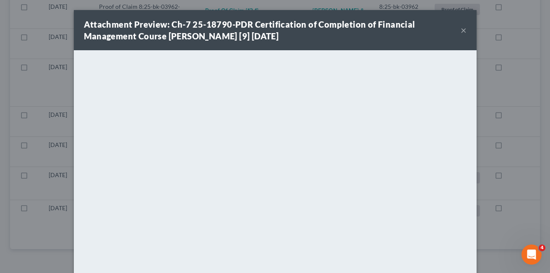
click at [460, 30] on button "×" at bounding box center [463, 30] width 6 height 10
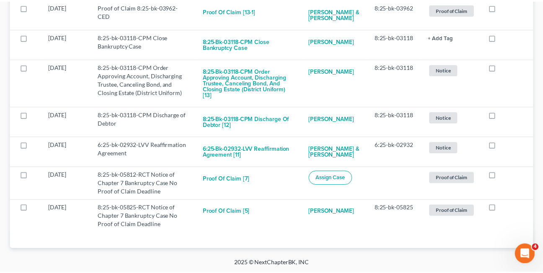
scroll to position [2182, 0]
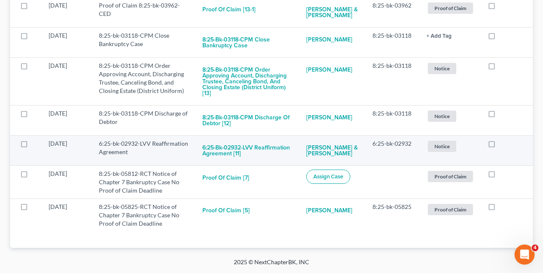
click at [500, 146] on label at bounding box center [500, 146] width 0 height 0
click at [503, 145] on input "checkbox" at bounding box center [505, 142] width 5 height 5
checkbox input "true"
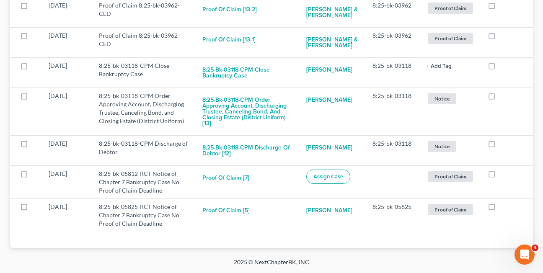
scroll to position [2157, 0]
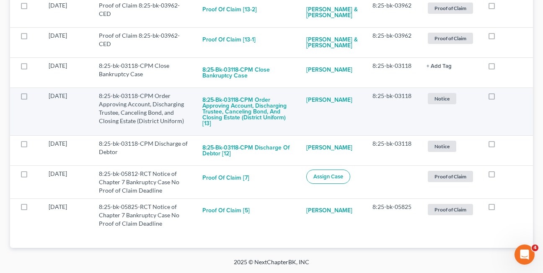
click at [500, 98] on label at bounding box center [500, 98] width 0 height 0
click at [503, 96] on input "checkbox" at bounding box center [505, 94] width 5 height 5
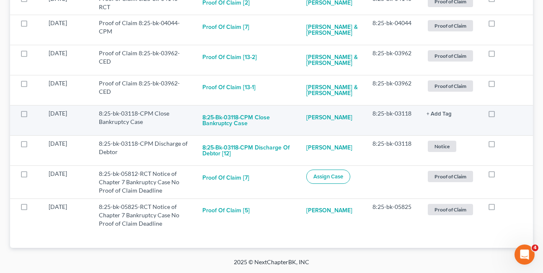
click at [500, 116] on label at bounding box center [500, 116] width 0 height 0
click at [503, 115] on input "checkbox" at bounding box center [505, 111] width 5 height 5
checkbox input "true"
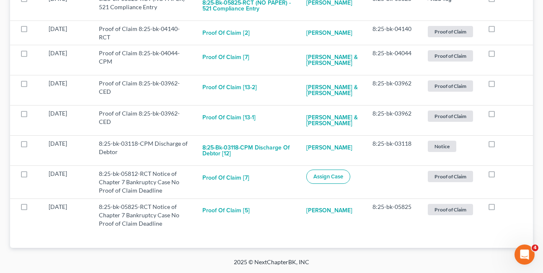
scroll to position [2079, 0]
click at [500, 116] on label at bounding box center [500, 116] width 0 height 0
click at [503, 115] on input "checkbox" at bounding box center [505, 111] width 5 height 5
checkbox input "true"
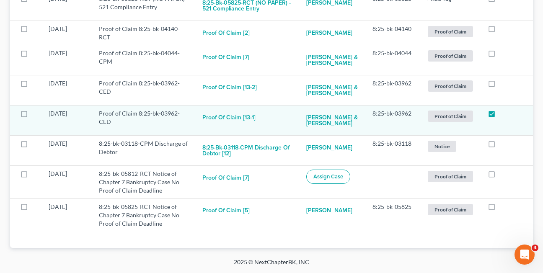
scroll to position [2049, 0]
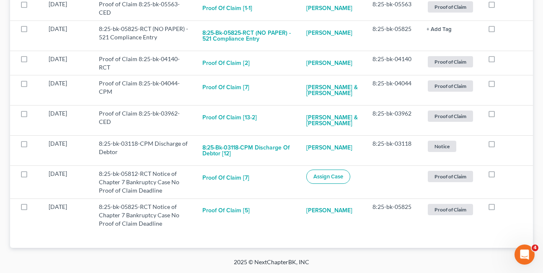
click at [500, 116] on label at bounding box center [500, 116] width 0 height 0
click at [503, 115] on input "checkbox" at bounding box center [505, 111] width 5 height 5
checkbox input "true"
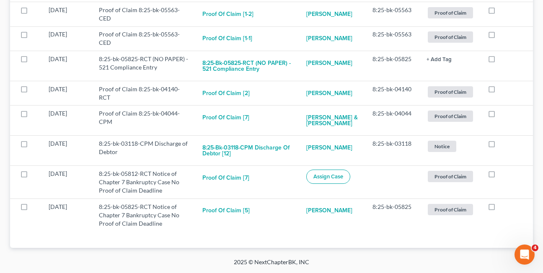
scroll to position [2019, 0]
click at [500, 116] on label at bounding box center [500, 116] width 0 height 0
click at [503, 115] on input "checkbox" at bounding box center [505, 111] width 5 height 5
checkbox input "true"
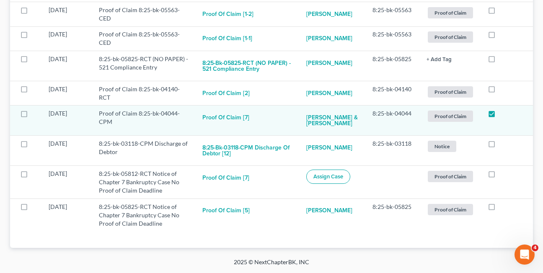
scroll to position [1989, 0]
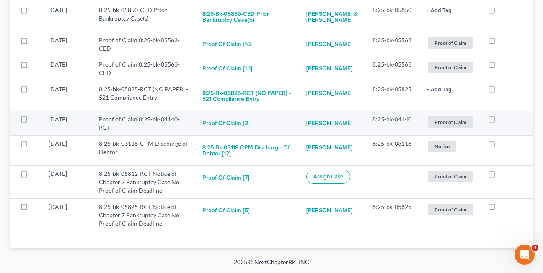
click at [500, 122] on label at bounding box center [500, 122] width 0 height 0
click at [503, 118] on input "checkbox" at bounding box center [505, 117] width 5 height 5
checkbox input "true"
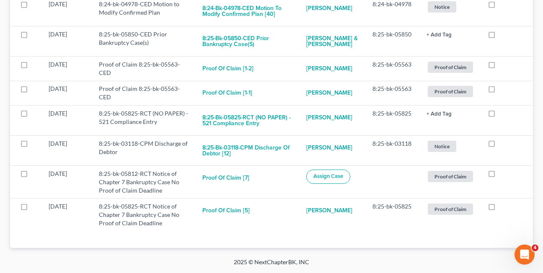
scroll to position [1965, 0]
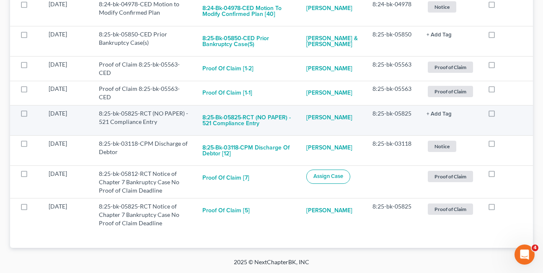
click at [500, 116] on label at bounding box center [500, 116] width 0 height 0
click at [503, 114] on input "checkbox" at bounding box center [505, 111] width 5 height 5
checkbox input "true"
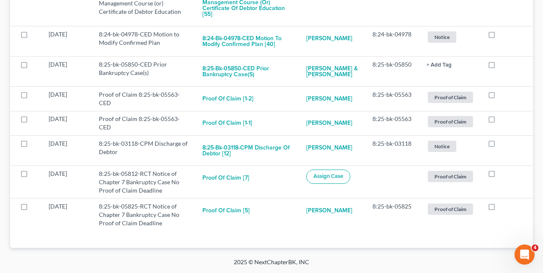
scroll to position [1934, 0]
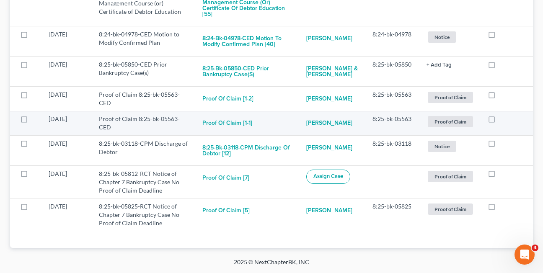
click at [500, 121] on label at bounding box center [500, 121] width 0 height 0
click at [503, 115] on input "checkbox" at bounding box center [505, 117] width 5 height 5
checkbox input "true"
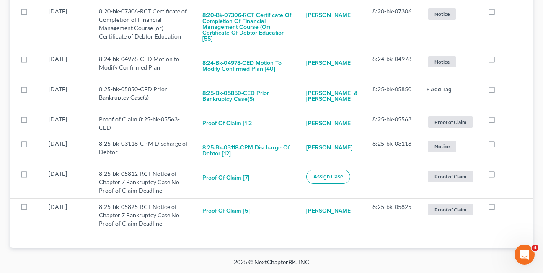
click at [500, 122] on label at bounding box center [500, 122] width 0 height 0
click at [503, 115] on input "checkbox" at bounding box center [505, 117] width 5 height 5
checkbox input "true"
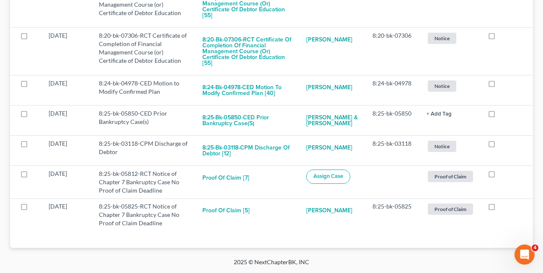
scroll to position [1874, 0]
click at [500, 116] on label at bounding box center [500, 116] width 0 height 0
click at [503, 114] on input "checkbox" at bounding box center [505, 111] width 5 height 5
checkbox input "true"
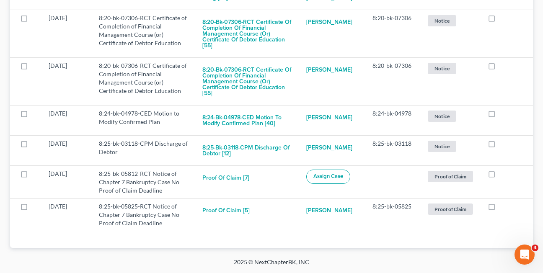
scroll to position [1844, 0]
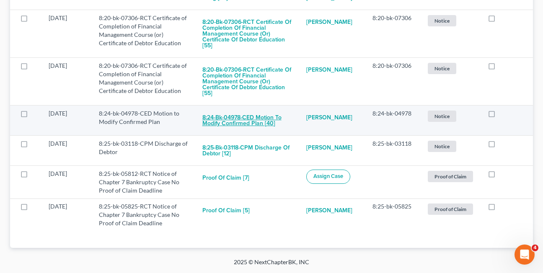
click at [232, 122] on button "8:24-bk-04978-CED Motion to Modify Confirmed Plan [40]" at bounding box center [248, 120] width 91 height 23
checkbox input "true"
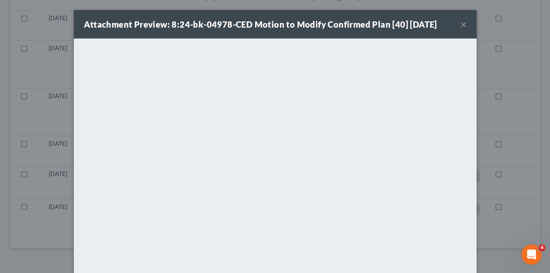
scroll to position [1788, 0]
click at [460, 24] on button "×" at bounding box center [463, 24] width 6 height 10
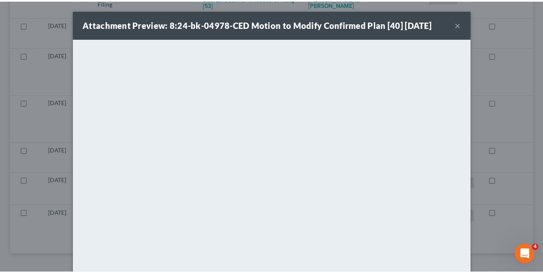
scroll to position [1814, 0]
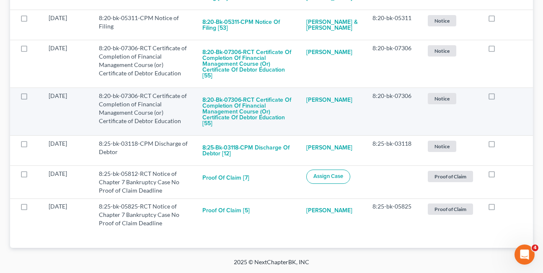
click at [500, 98] on label at bounding box center [500, 98] width 0 height 0
click at [503, 97] on input "checkbox" at bounding box center [505, 94] width 5 height 5
checkbox input "true"
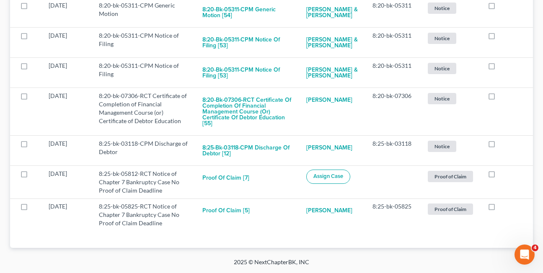
click at [500, 98] on label at bounding box center [500, 98] width 0 height 0
click at [503, 97] on input "checkbox" at bounding box center [505, 94] width 5 height 5
checkbox input "true"
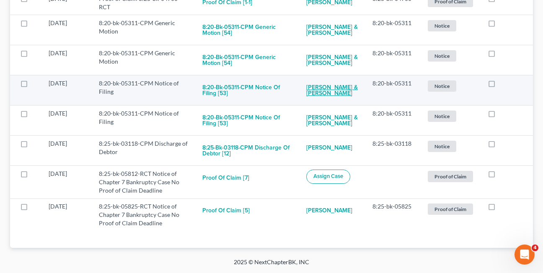
scroll to position [1718, 0]
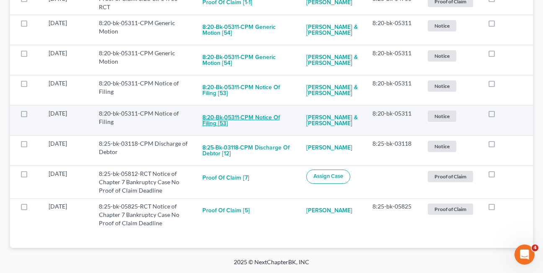
click at [216, 121] on button "8:20-bk-05311-CPM Notice of Filing [53]" at bounding box center [248, 120] width 91 height 23
checkbox input "true"
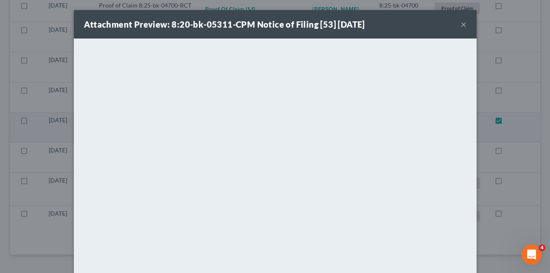
scroll to position [1663, 0]
click at [460, 23] on button "×" at bounding box center [463, 24] width 6 height 10
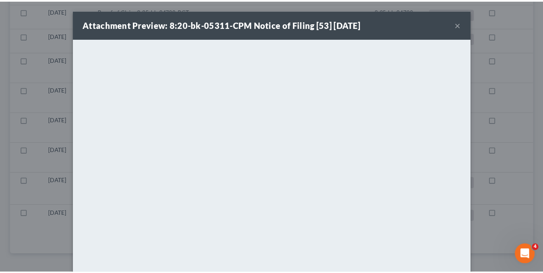
scroll to position [1687, 0]
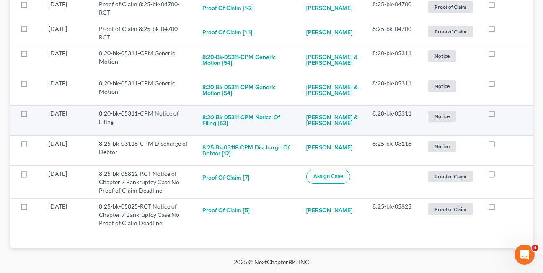
click at [500, 116] on label at bounding box center [500, 116] width 0 height 0
click at [503, 114] on input "checkbox" at bounding box center [505, 111] width 5 height 5
checkbox input "true"
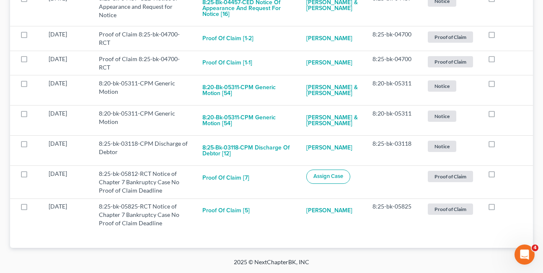
click at [500, 116] on label at bounding box center [500, 116] width 0 height 0
click at [503, 114] on input "checkbox" at bounding box center [505, 111] width 5 height 5
checkbox input "true"
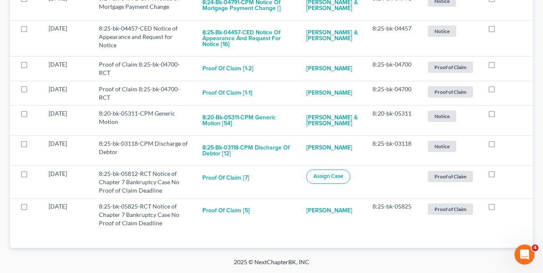
scroll to position [1627, 0]
click at [500, 116] on label at bounding box center [500, 116] width 0 height 0
click at [503, 114] on input "checkbox" at bounding box center [505, 111] width 5 height 5
checkbox input "true"
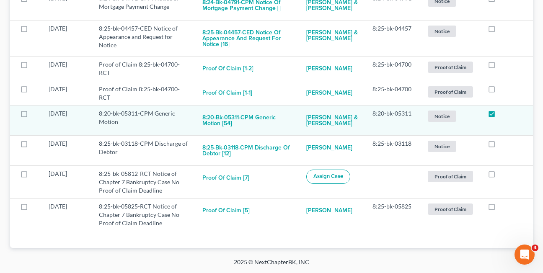
scroll to position [1597, 0]
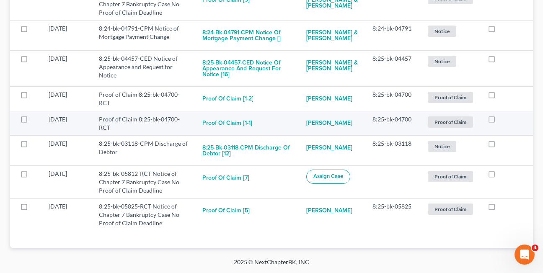
click at [500, 122] on label at bounding box center [500, 122] width 0 height 0
click at [503, 119] on input "checkbox" at bounding box center [505, 117] width 5 height 5
checkbox input "true"
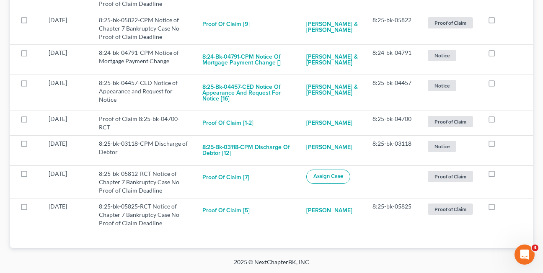
scroll to position [1573, 0]
click at [500, 121] on label at bounding box center [500, 121] width 0 height 0
click at [503, 119] on input "checkbox" at bounding box center [505, 117] width 5 height 5
checkbox input "true"
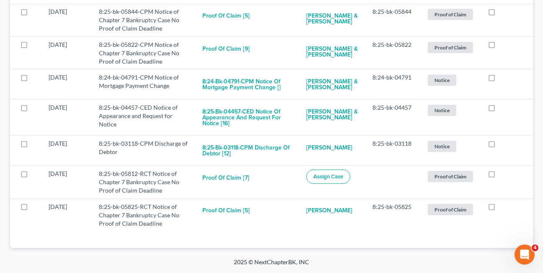
scroll to position [1548, 0]
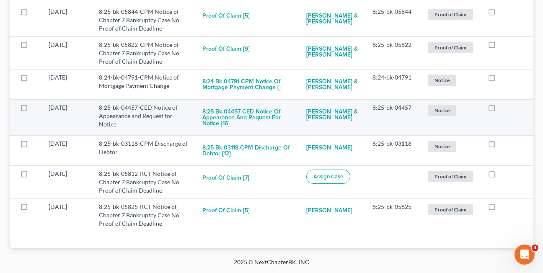
click at [500, 110] on label at bounding box center [500, 110] width 0 height 0
click at [503, 108] on input "checkbox" at bounding box center [505, 106] width 5 height 5
checkbox input "true"
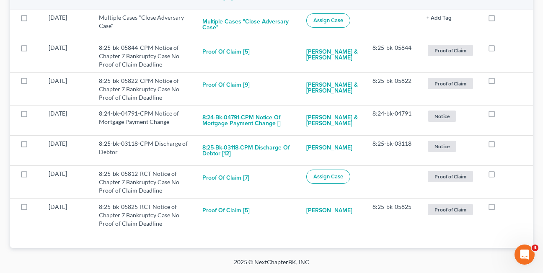
scroll to position [1512, 0]
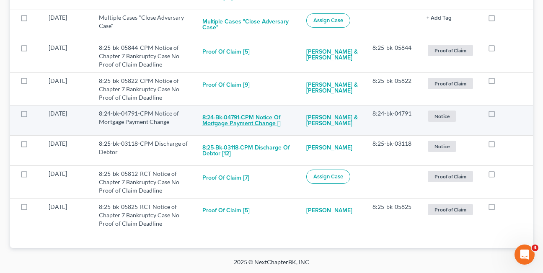
click at [225, 120] on button "8:24-bk-04791-CPM Notice of Mortgage Payment Change []" at bounding box center [248, 120] width 91 height 23
checkbox input "true"
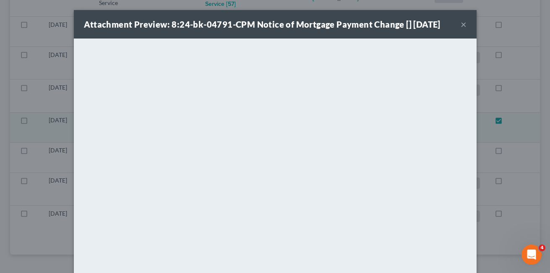
scroll to position [1457, 0]
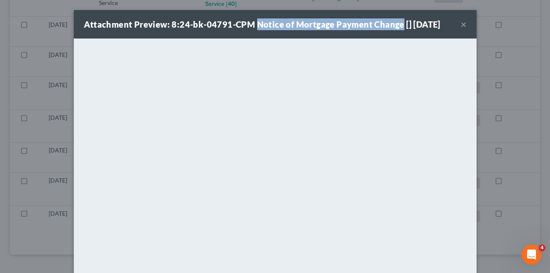
drag, startPoint x: 252, startPoint y: 25, endPoint x: 395, endPoint y: 26, distance: 143.4
click at [395, 26] on strong "Attachment Preview: 8:24-bk-04791-CPM Notice of Mortgage Payment Change [] 08/1…" at bounding box center [262, 24] width 356 height 10
drag, startPoint x: 395, startPoint y: 26, endPoint x: 385, endPoint y: 23, distance: 10.7
copy strong "Notice of Mortgage Payment Change"
click at [461, 26] on button "×" at bounding box center [463, 24] width 6 height 10
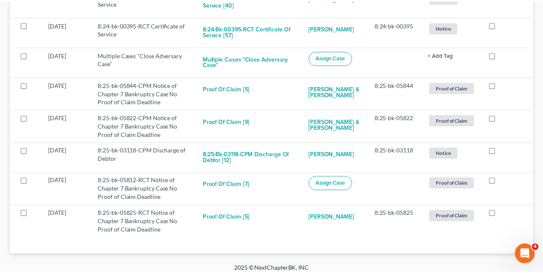
scroll to position [1482, 0]
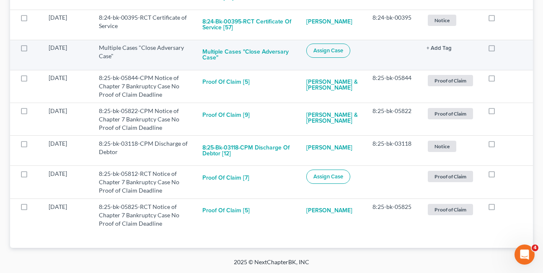
click at [500, 50] on label at bounding box center [500, 50] width 0 height 0
click at [503, 49] on input "checkbox" at bounding box center [505, 46] width 5 height 5
checkbox input "true"
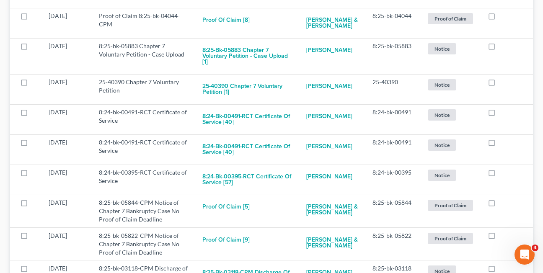
scroll to position [1332, 0]
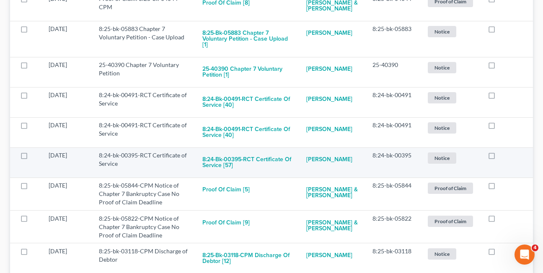
click at [500, 158] on label at bounding box center [500, 158] width 0 height 0
click at [503, 157] on input "checkbox" at bounding box center [505, 153] width 5 height 5
checkbox input "true"
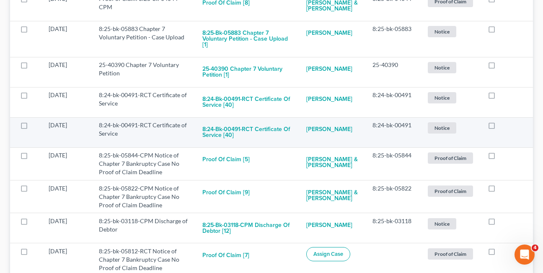
click at [500, 127] on label at bounding box center [500, 127] width 0 height 0
click at [503, 127] on input "checkbox" at bounding box center [505, 123] width 5 height 5
checkbox input "true"
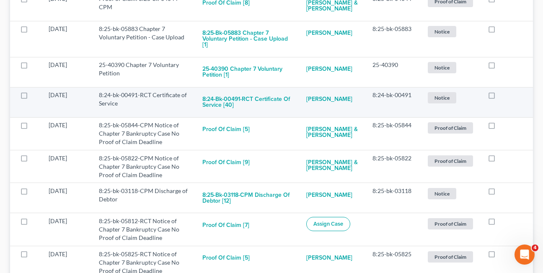
click at [500, 97] on label at bounding box center [500, 97] width 0 height 0
click at [503, 96] on input "checkbox" at bounding box center [505, 93] width 5 height 5
checkbox input "true"
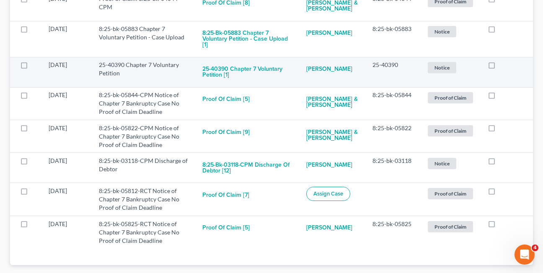
click at [500, 67] on label at bounding box center [500, 67] width 0 height 0
click at [503, 66] on input "checkbox" at bounding box center [505, 63] width 5 height 5
checkbox input "true"
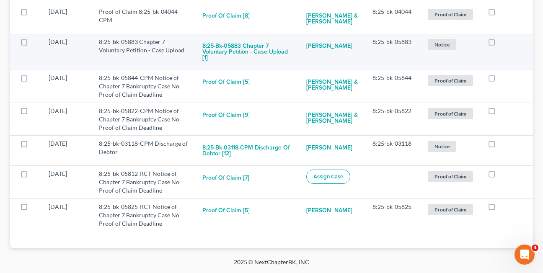
scroll to position [1331, 0]
click at [500, 44] on label at bounding box center [500, 44] width 0 height 0
click at [503, 42] on input "checkbox" at bounding box center [505, 40] width 5 height 5
checkbox input "true"
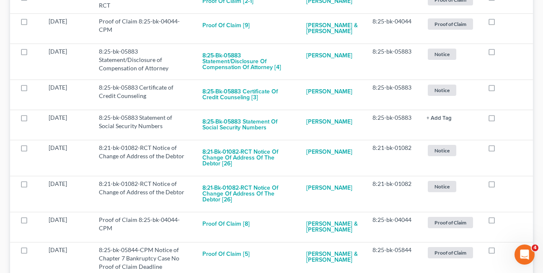
scroll to position [1108, 0]
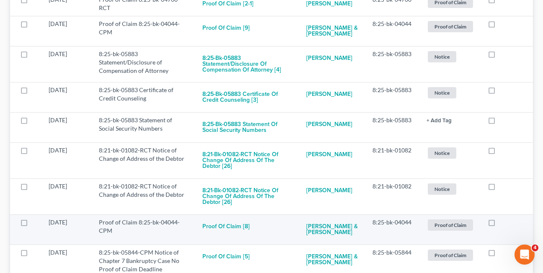
click at [500, 225] on label at bounding box center [500, 225] width 0 height 0
click at [503, 224] on input "checkbox" at bounding box center [505, 220] width 5 height 5
checkbox input "true"
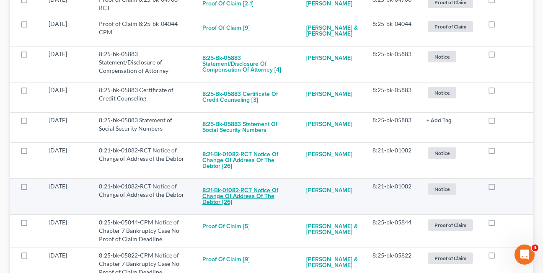
click at [223, 208] on button "8:21-bk-01082-RCT Notice of Change of Address of the Debtor [26]" at bounding box center [248, 196] width 91 height 29
checkbox input "true"
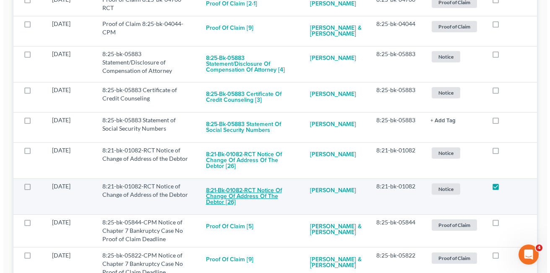
scroll to position [1090, 0]
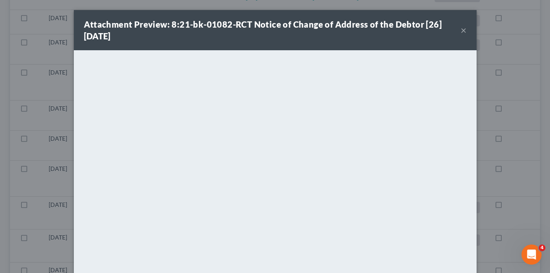
click at [461, 30] on button "×" at bounding box center [463, 30] width 6 height 10
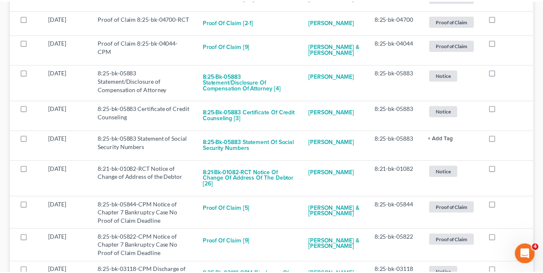
scroll to position [1108, 0]
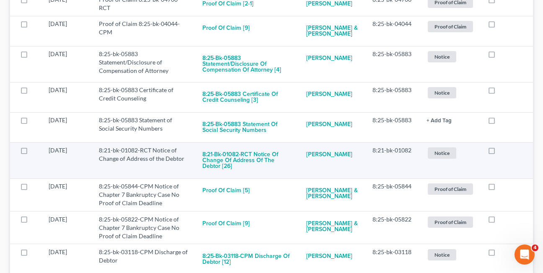
click at [500, 153] on label at bounding box center [500, 153] width 0 height 0
click at [503, 152] on input "checkbox" at bounding box center [505, 148] width 5 height 5
checkbox input "true"
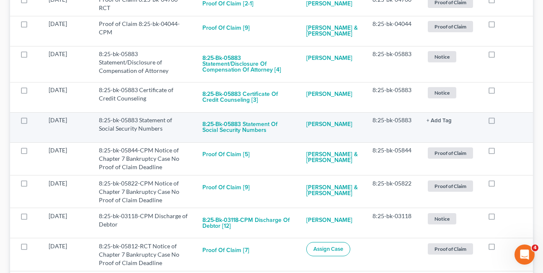
click at [500, 122] on label at bounding box center [500, 122] width 0 height 0
click at [503, 122] on input "checkbox" at bounding box center [505, 118] width 5 height 5
checkbox input "true"
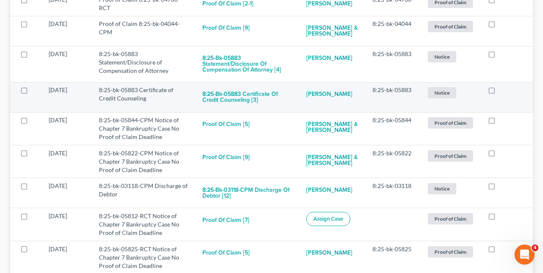
click at [500, 92] on label at bounding box center [500, 92] width 0 height 0
click at [503, 91] on input "checkbox" at bounding box center [505, 88] width 5 height 5
checkbox input "true"
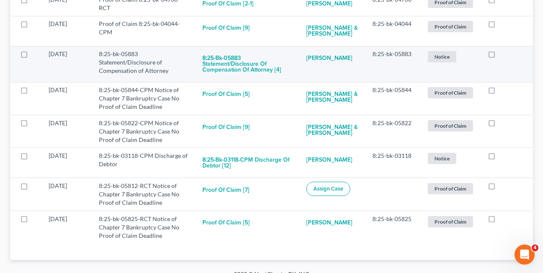
click at [500, 56] on label at bounding box center [500, 56] width 0 height 0
click at [503, 55] on input "checkbox" at bounding box center [505, 52] width 5 height 5
checkbox input "true"
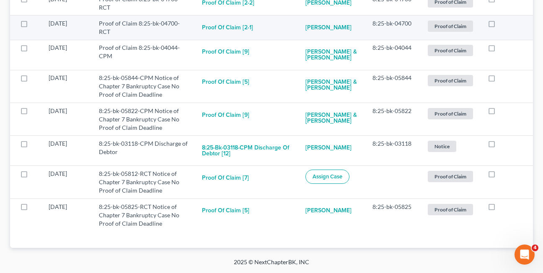
scroll to position [1084, 0]
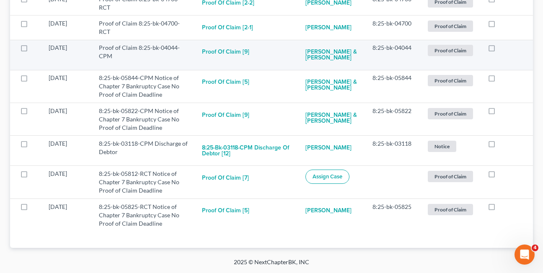
click at [500, 50] on label at bounding box center [500, 50] width 0 height 0
click at [503, 49] on input "checkbox" at bounding box center [505, 46] width 5 height 5
checkbox input "true"
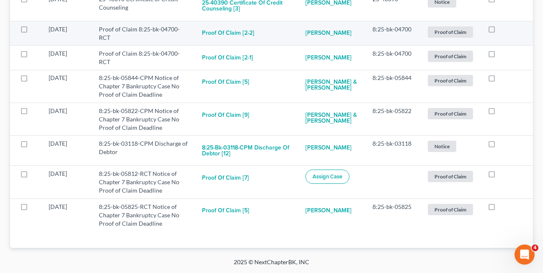
scroll to position [1054, 0]
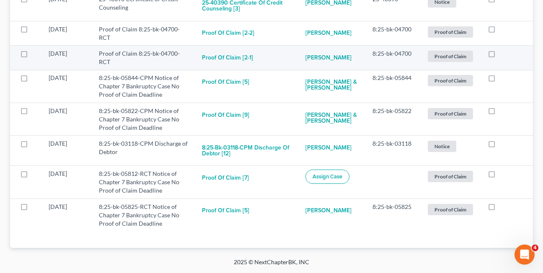
click at [500, 56] on label at bounding box center [500, 56] width 0 height 0
click at [503, 54] on input "checkbox" at bounding box center [505, 51] width 5 height 5
checkbox input "true"
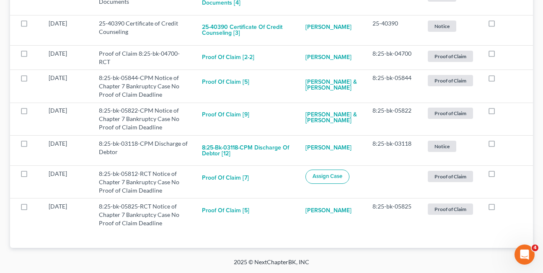
scroll to position [1030, 0]
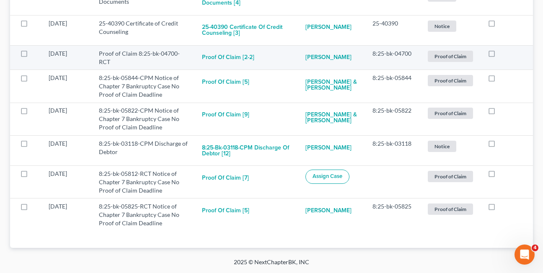
click at [500, 56] on label at bounding box center [500, 56] width 0 height 0
click at [503, 52] on input "checkbox" at bounding box center [505, 51] width 5 height 5
checkbox input "true"
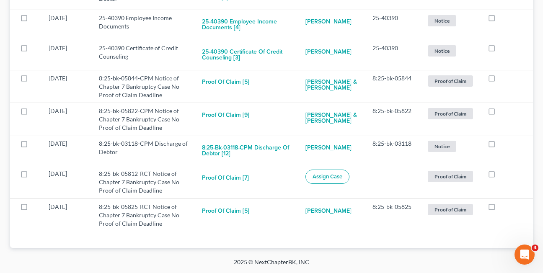
scroll to position [1005, 0]
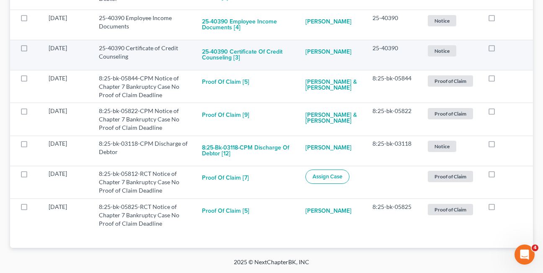
click at [500, 50] on label at bounding box center [500, 50] width 0 height 0
click at [503, 49] on input "checkbox" at bounding box center [505, 46] width 5 height 5
checkbox input "true"
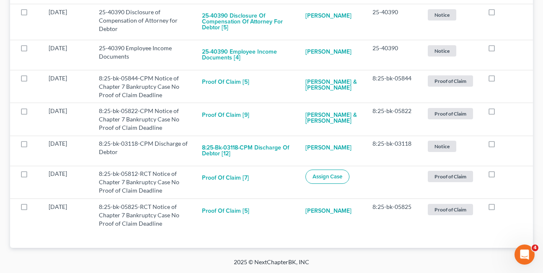
scroll to position [975, 0]
click at [500, 50] on label at bounding box center [500, 50] width 0 height 0
click at [503, 49] on input "checkbox" at bounding box center [505, 46] width 5 height 5
checkbox input "true"
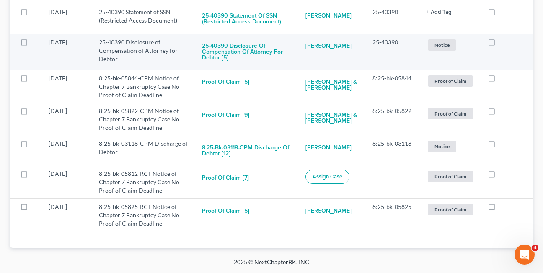
scroll to position [945, 0]
click at [500, 44] on label at bounding box center [500, 44] width 0 height 0
click at [503, 44] on input "checkbox" at bounding box center [505, 40] width 5 height 5
checkbox input "true"
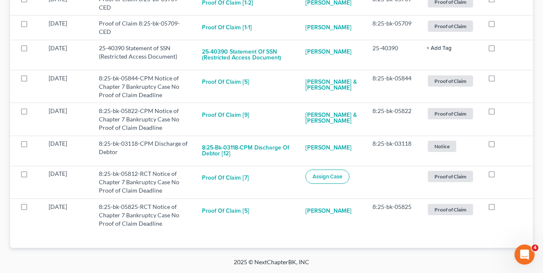
scroll to position [909, 0]
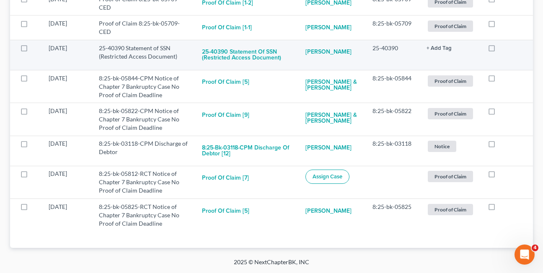
click at [500, 50] on label at bounding box center [500, 50] width 0 height 0
click at [503, 47] on input "checkbox" at bounding box center [505, 46] width 5 height 5
checkbox input "true"
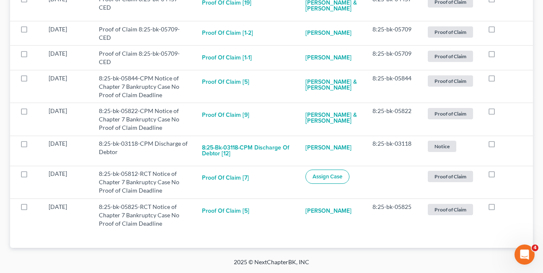
scroll to position [879, 0]
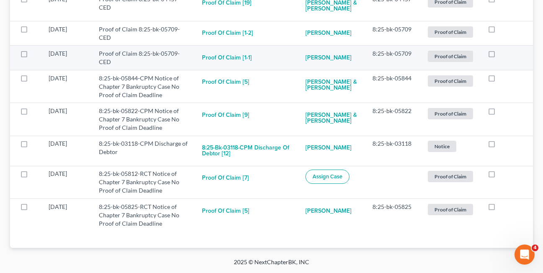
click at [500, 56] on label at bounding box center [500, 56] width 0 height 0
click at [503, 55] on input "checkbox" at bounding box center [505, 51] width 5 height 5
checkbox input "true"
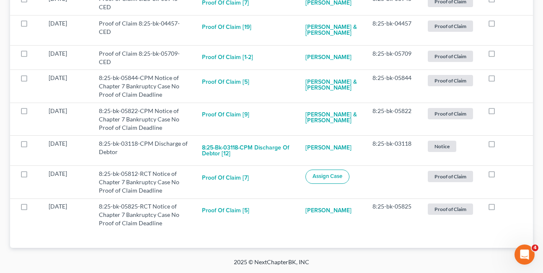
click at [500, 56] on label at bounding box center [500, 56] width 0 height 0
click at [503, 55] on input "checkbox" at bounding box center [505, 51] width 5 height 5
checkbox input "true"
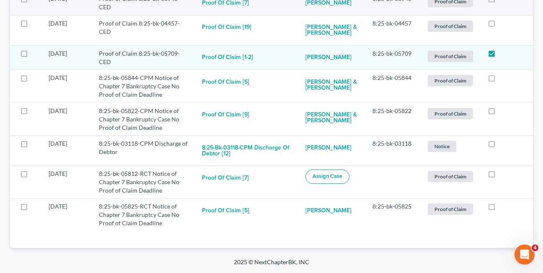
scroll to position [830, 0]
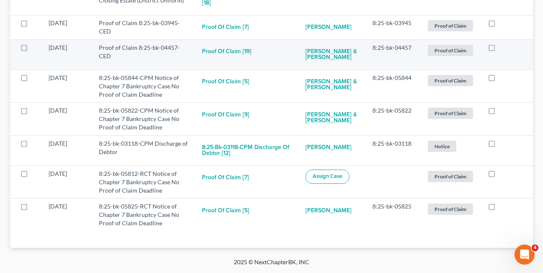
click at [500, 50] on label at bounding box center [500, 50] width 0 height 0
click at [503, 48] on input "checkbox" at bounding box center [505, 46] width 5 height 5
checkbox input "true"
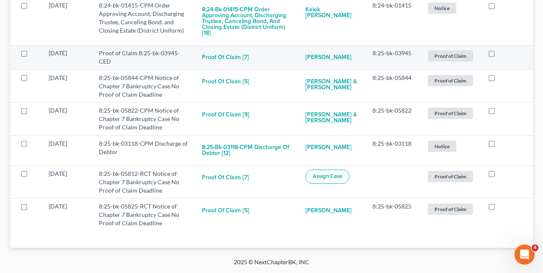
click at [500, 55] on label at bounding box center [500, 55] width 0 height 0
click at [503, 55] on input "checkbox" at bounding box center [505, 51] width 5 height 5
checkbox input "true"
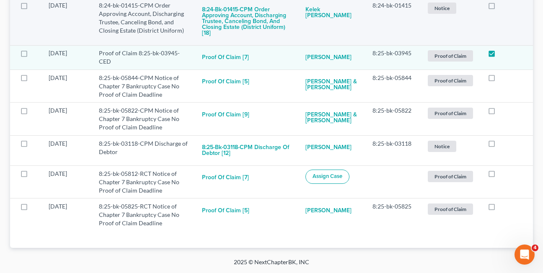
scroll to position [775, 0]
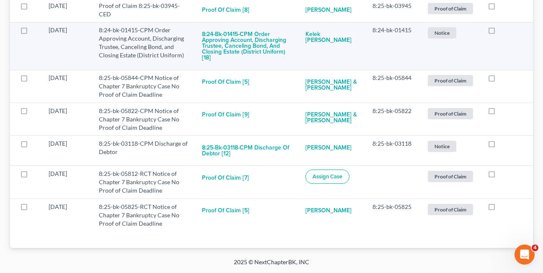
click at [500, 32] on label at bounding box center [500, 32] width 0 height 0
click at [503, 31] on input "checkbox" at bounding box center [505, 28] width 5 height 5
checkbox input "true"
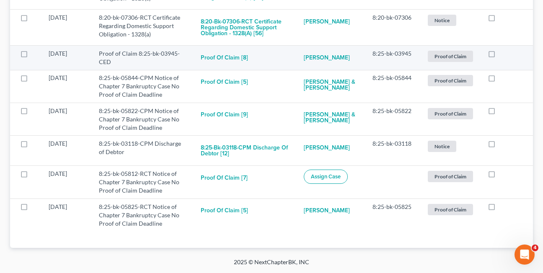
click at [500, 56] on label at bounding box center [500, 56] width 0 height 0
click at [503, 55] on input "checkbox" at bounding box center [505, 51] width 5 height 5
checkbox input "true"
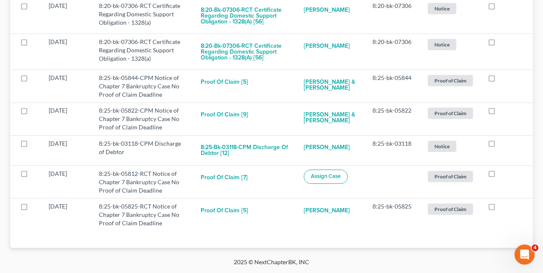
scroll to position [703, 0]
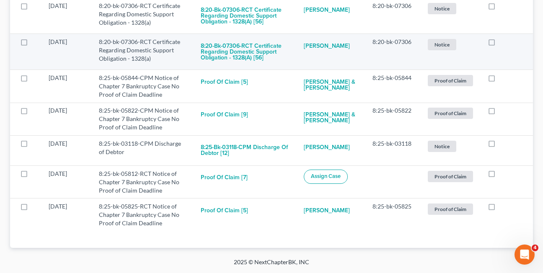
click at [500, 44] on label at bounding box center [500, 44] width 0 height 0
click at [503, 43] on input "checkbox" at bounding box center [505, 40] width 5 height 5
checkbox input "true"
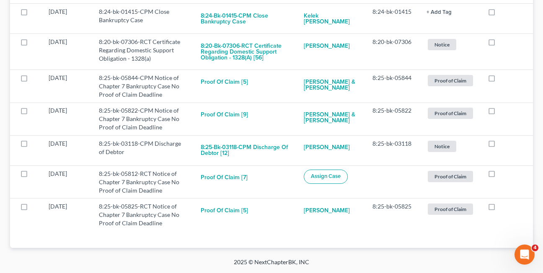
scroll to position [667, 0]
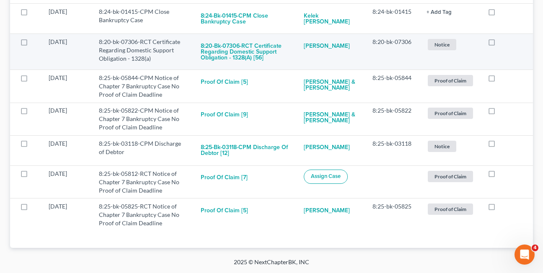
click at [500, 44] on label at bounding box center [500, 44] width 0 height 0
click at [503, 43] on input "checkbox" at bounding box center [505, 40] width 5 height 5
checkbox input "true"
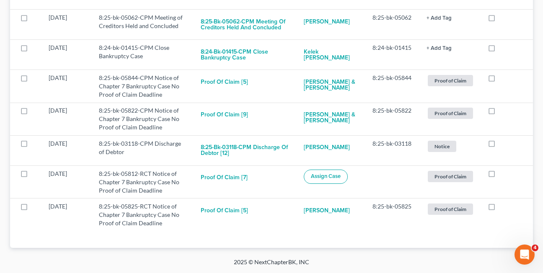
scroll to position [631, 0]
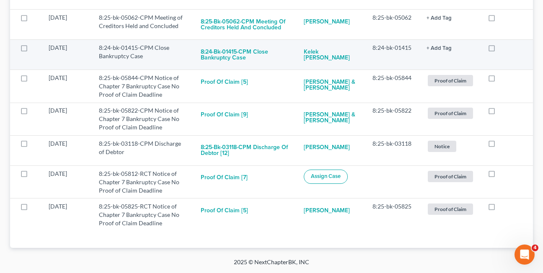
click at [500, 50] on label at bounding box center [500, 50] width 0 height 0
click at [503, 47] on input "checkbox" at bounding box center [505, 46] width 5 height 5
checkbox input "true"
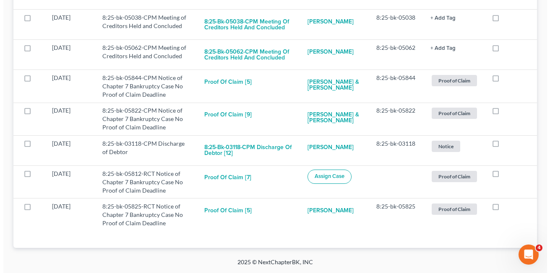
scroll to position [600, 0]
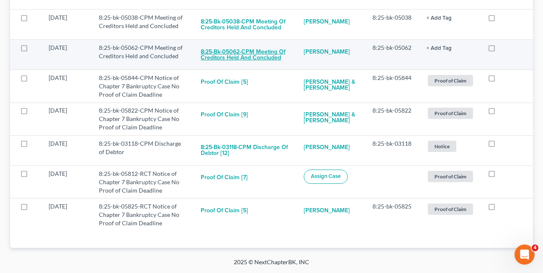
click at [231, 54] on button "8:25-bk-05062-CPM Meeting of Creditors Held and Concluded" at bounding box center [246, 55] width 90 height 23
checkbox input "true"
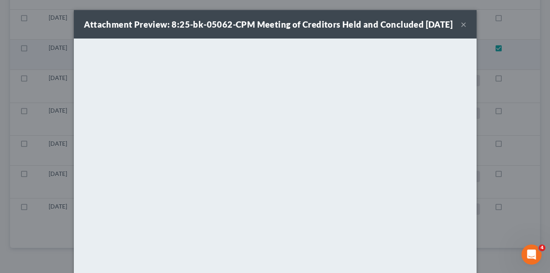
scroll to position [570, 0]
click at [461, 29] on button "×" at bounding box center [463, 24] width 6 height 10
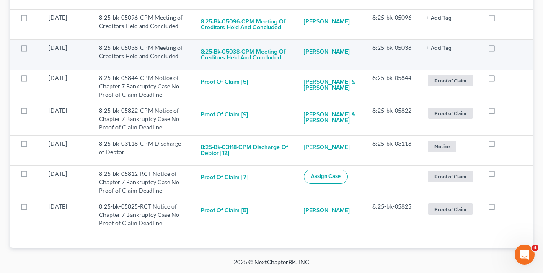
click at [256, 58] on button "8:25-bk-05038-CPM Meeting of Creditors Held and Concluded" at bounding box center [246, 55] width 90 height 23
checkbox input "true"
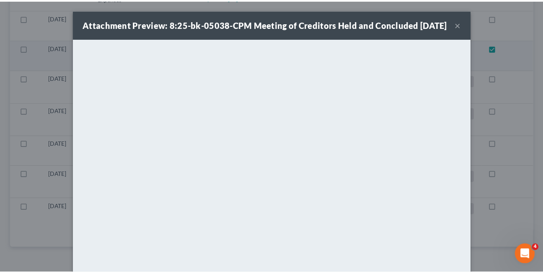
scroll to position [540, 0]
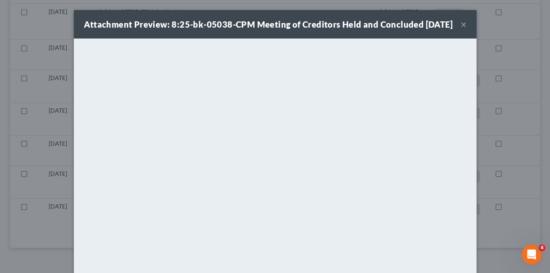
click at [461, 29] on button "×" at bounding box center [463, 24] width 6 height 10
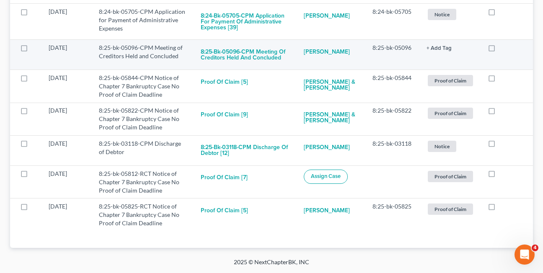
click at [500, 50] on label at bounding box center [500, 50] width 0 height 0
click at [503, 49] on input "checkbox" at bounding box center [505, 46] width 5 height 5
checkbox input "true"
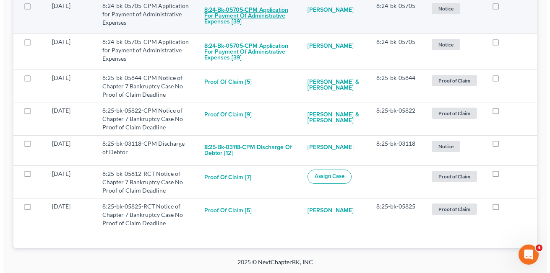
scroll to position [510, 0]
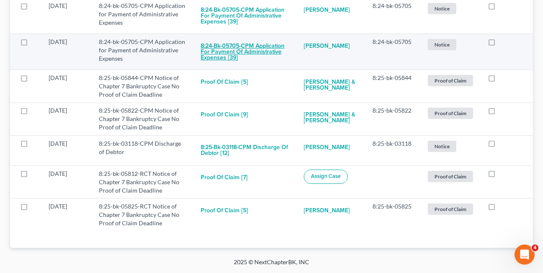
click at [239, 51] on button "8:24-bk-05705-CPM Application for Payment of Administrative Expenses [39]" at bounding box center [246, 52] width 90 height 29
checkbox input "true"
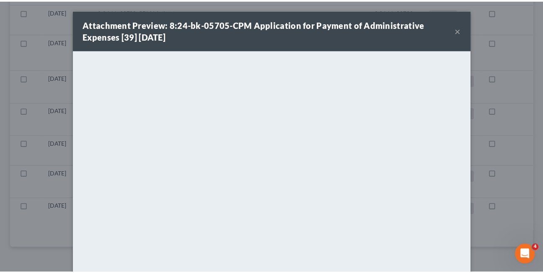
scroll to position [474, 0]
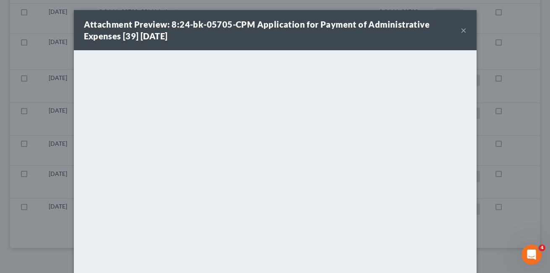
click at [460, 28] on button "×" at bounding box center [463, 30] width 6 height 10
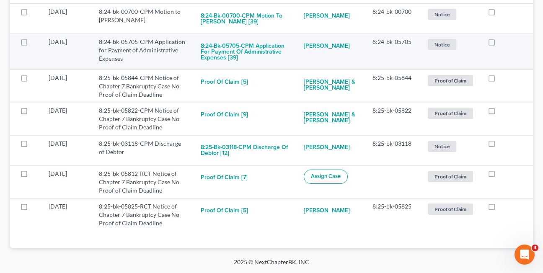
click at [500, 44] on label at bounding box center [500, 44] width 0 height 0
click at [503, 42] on input "checkbox" at bounding box center [505, 40] width 5 height 5
checkbox input "true"
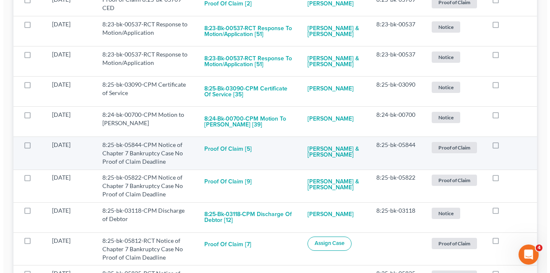
scroll to position [370, 0]
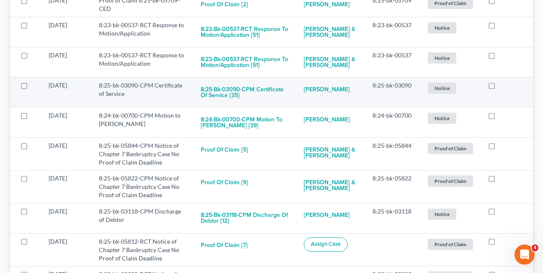
click at [500, 88] on label at bounding box center [500, 88] width 0 height 0
click at [503, 86] on input "checkbox" at bounding box center [505, 83] width 5 height 5
checkbox input "true"
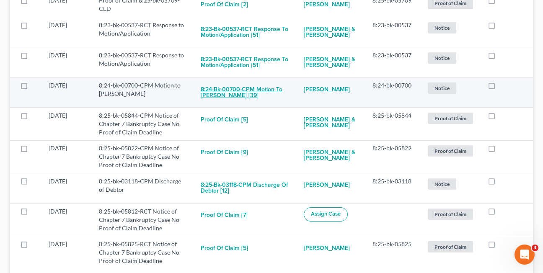
click at [224, 90] on button "8:24-bk-00700-CPM Motion to [PERSON_NAME] [39]" at bounding box center [246, 92] width 90 height 23
checkbox input "true"
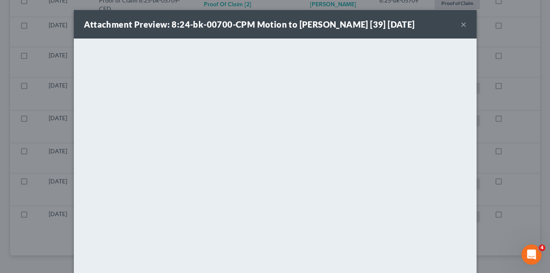
click at [461, 25] on button "×" at bounding box center [463, 24] width 6 height 10
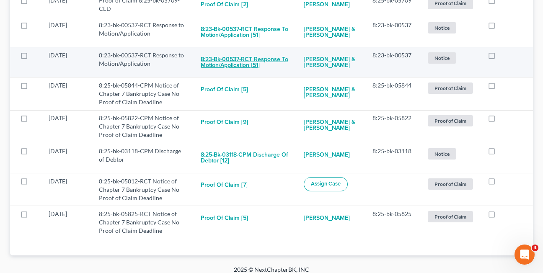
click at [220, 68] on button "8:23-bk-00537-RCT Response to Motion/Application [51]" at bounding box center [246, 62] width 90 height 23
checkbox input "true"
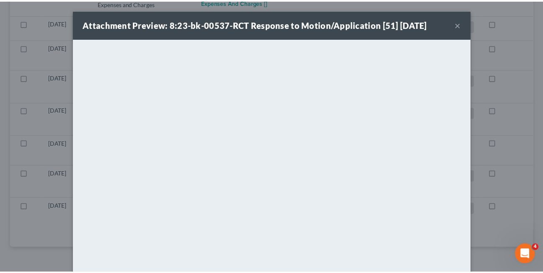
scroll to position [347, 0]
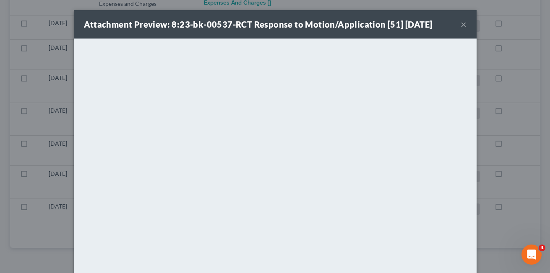
click at [461, 26] on button "×" at bounding box center [463, 24] width 6 height 10
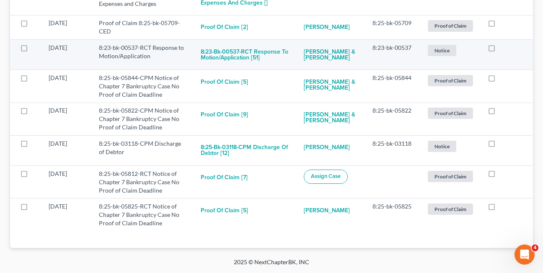
click at [500, 50] on label at bounding box center [500, 50] width 0 height 0
click at [503, 48] on input "checkbox" at bounding box center [505, 46] width 5 height 5
checkbox input "true"
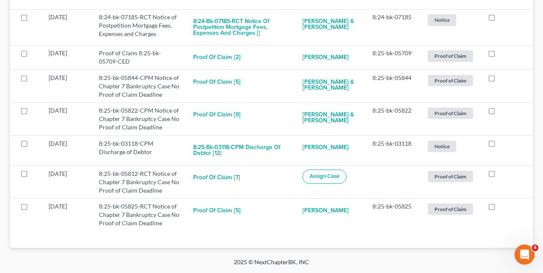
scroll to position [317, 0]
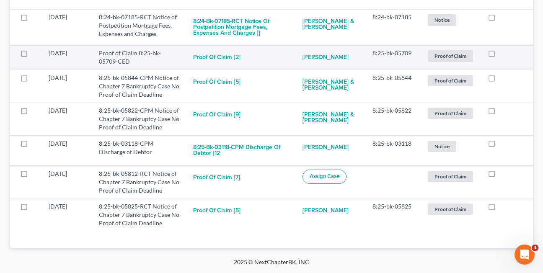
click at [500, 55] on label at bounding box center [500, 55] width 0 height 0
click at [503, 52] on input "checkbox" at bounding box center [505, 51] width 5 height 5
checkbox input "true"
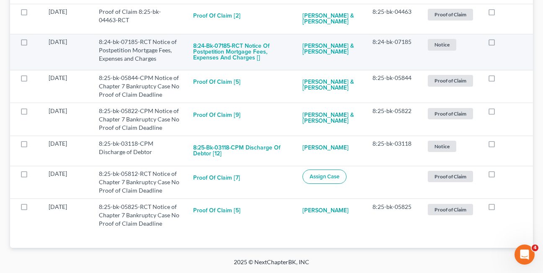
scroll to position [292, 0]
